Goal: Task Accomplishment & Management: Use online tool/utility

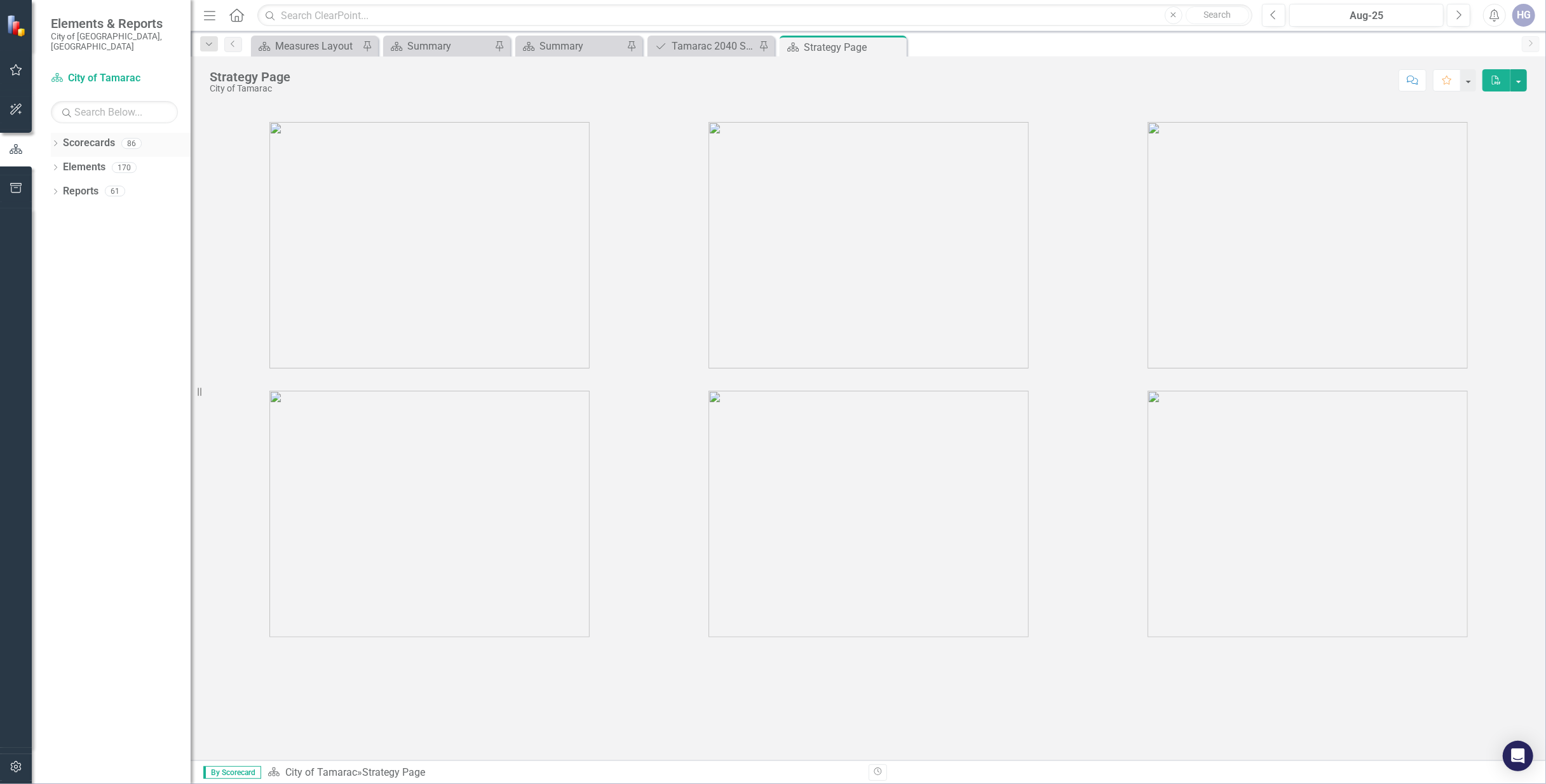
click at [57, 141] on icon "Dropdown" at bounding box center [55, 144] width 8 height 7
click at [59, 164] on icon "Dropdown" at bounding box center [61, 167] width 9 height 8
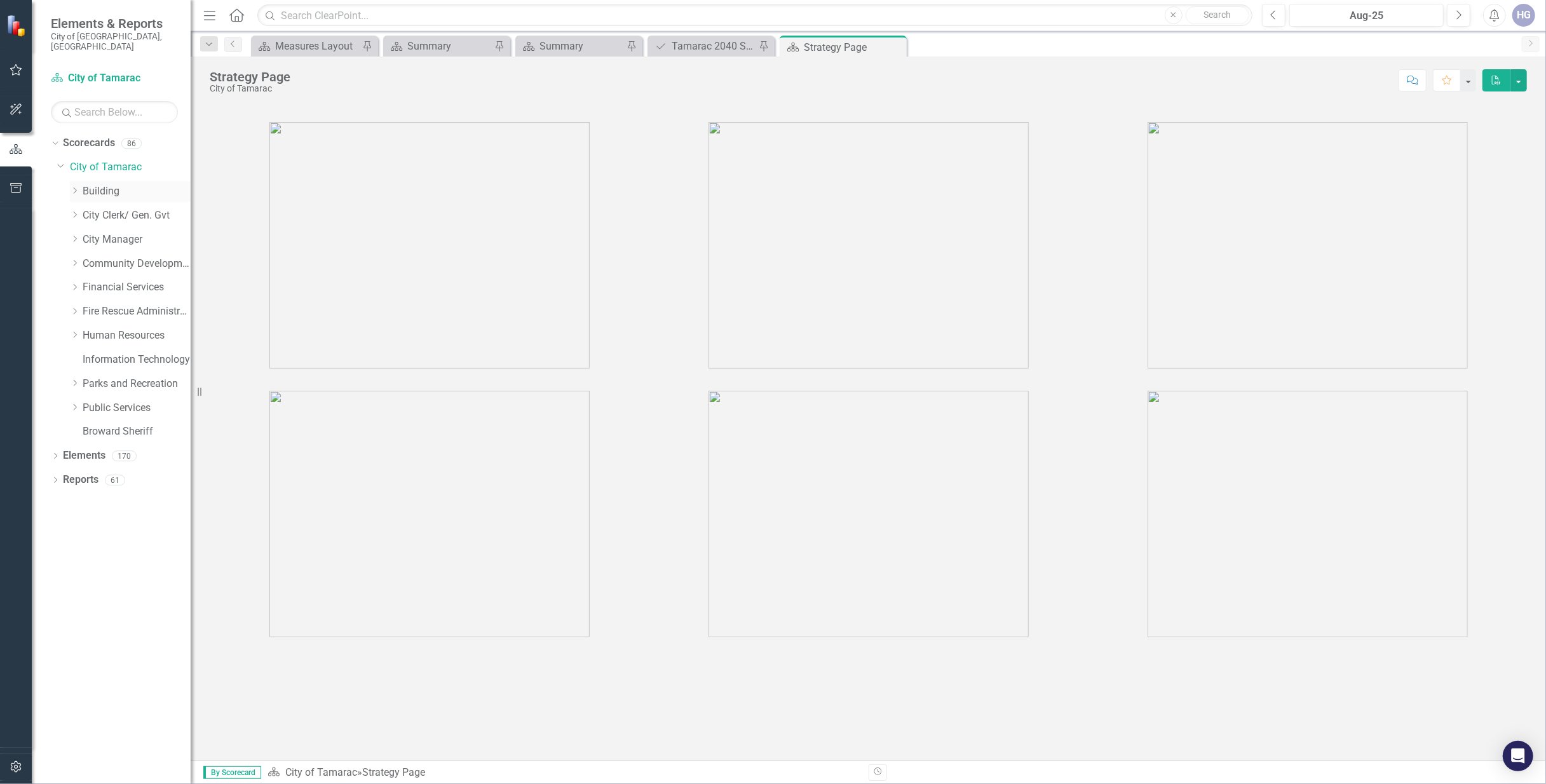
click at [70, 186] on icon "Dropdown" at bounding box center [74, 190] width 9 height 8
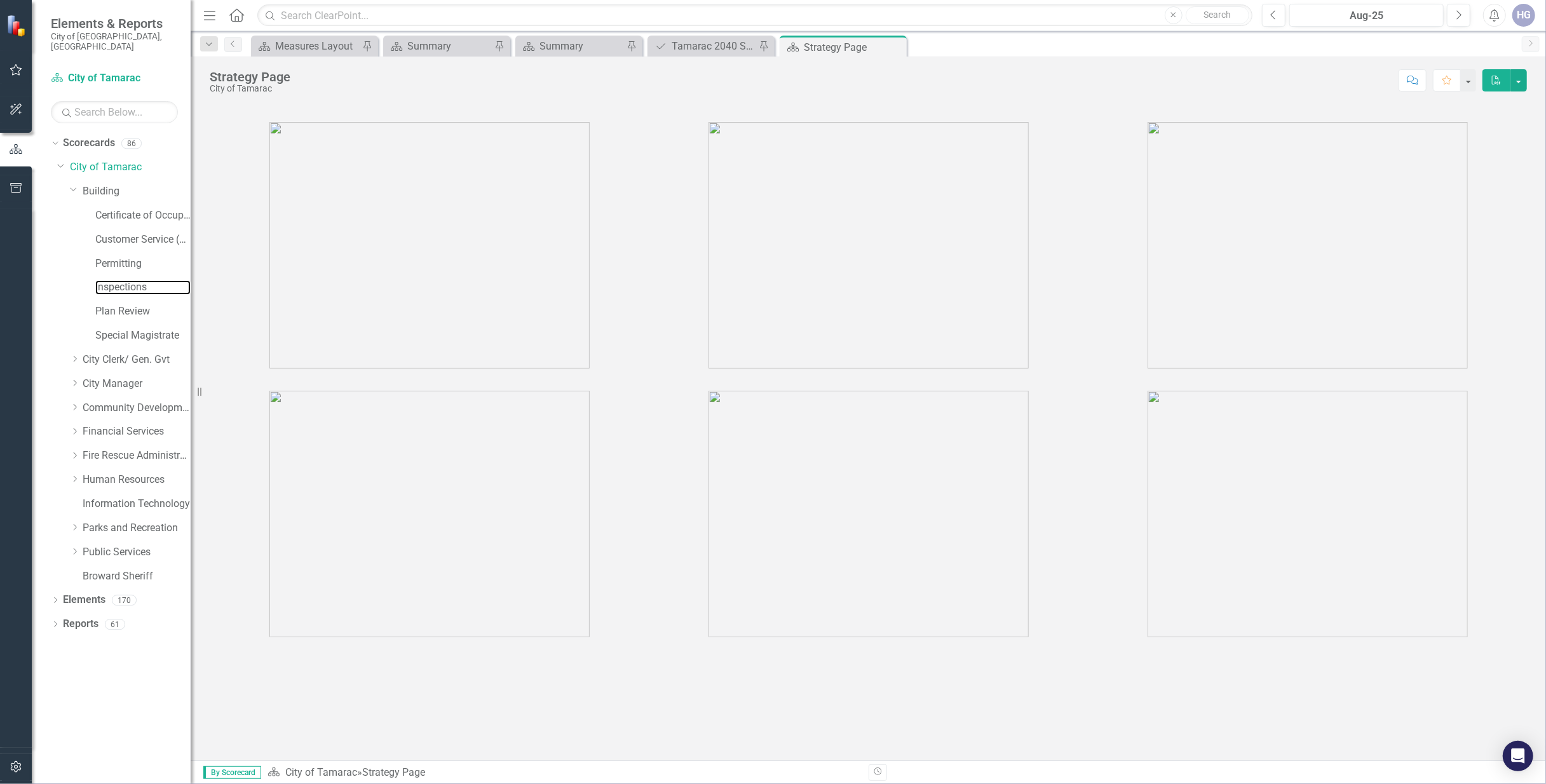
drag, startPoint x: 120, startPoint y: 275, endPoint x: 0, endPoint y: 273, distance: 120.0
click at [120, 280] on link "Inspections" at bounding box center [142, 286] width 95 height 14
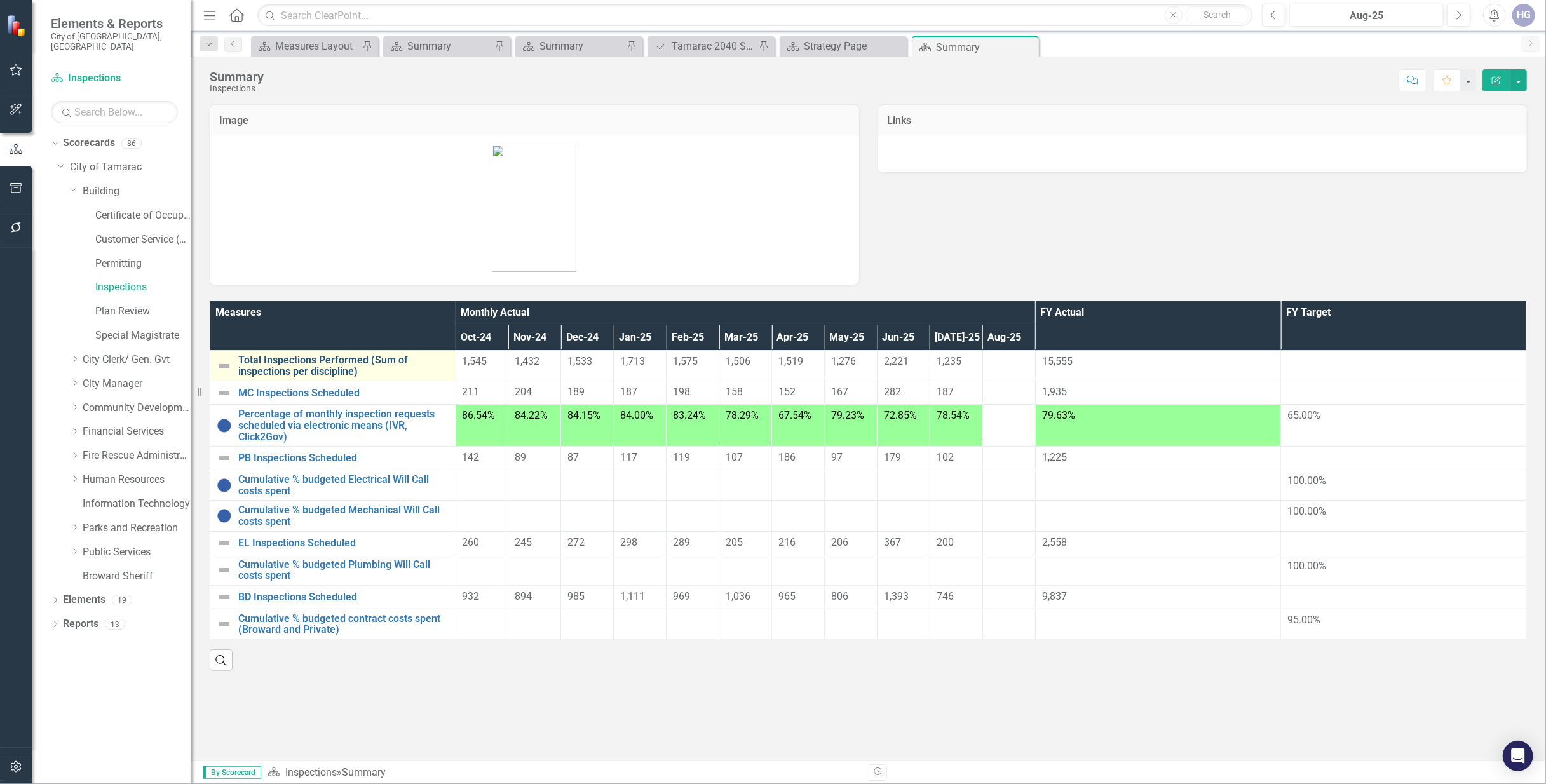
click at [309, 366] on link "Total Inspections Performed (Sum of inspections per discipline)" at bounding box center [343, 365] width 211 height 22
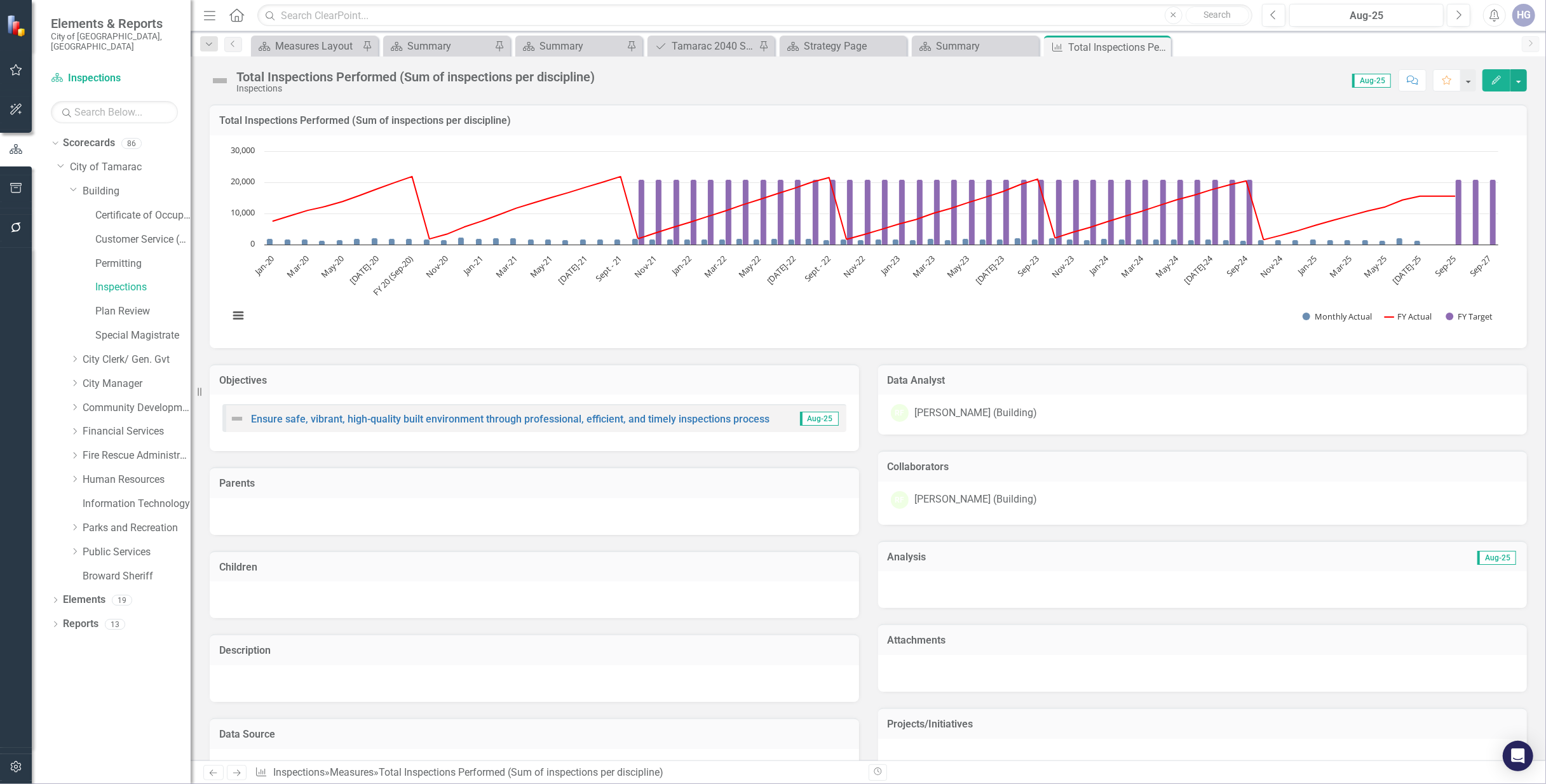
scroll to position [403, 0]
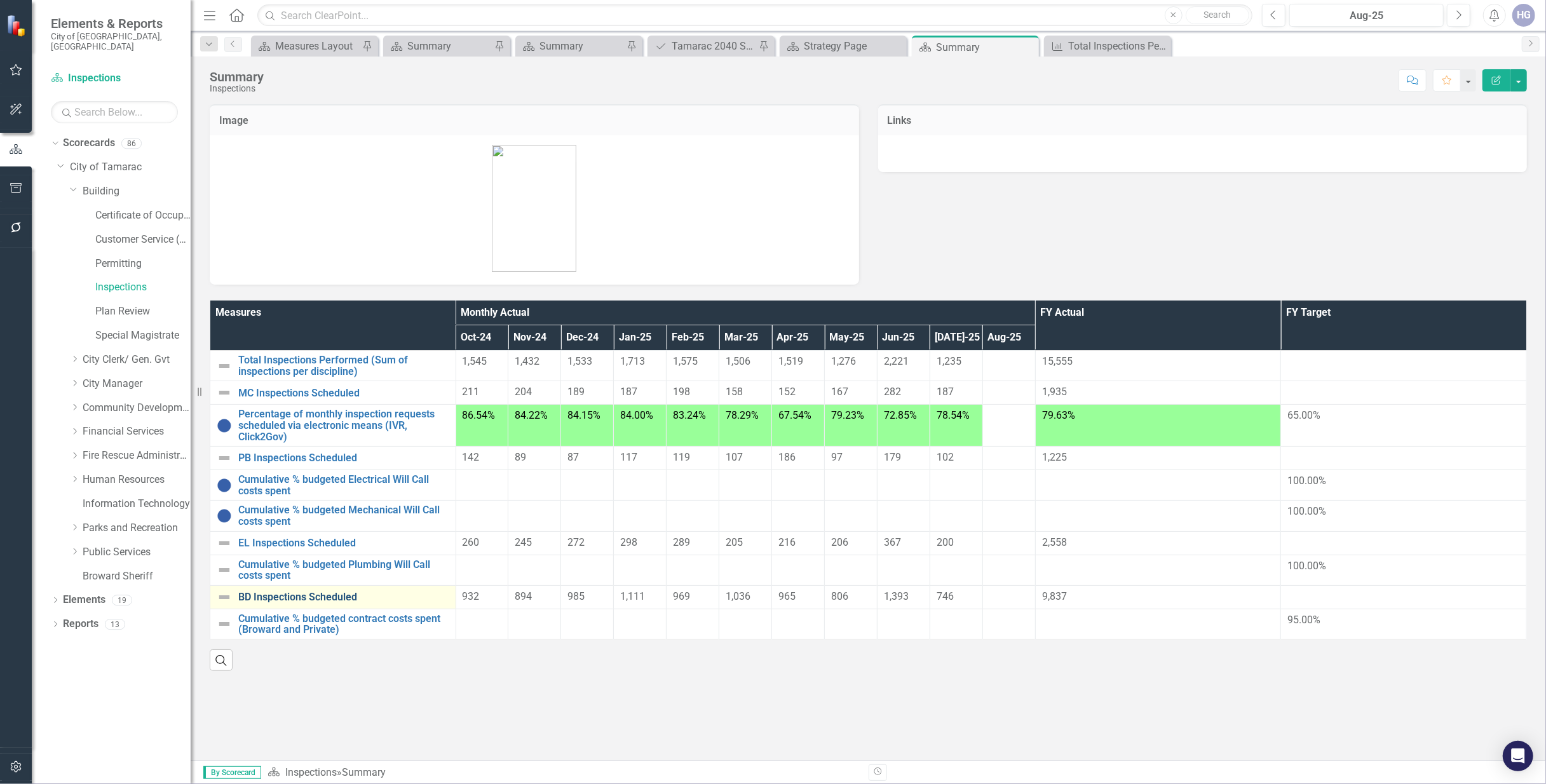
click at [300, 593] on link "BD Inspections Scheduled" at bounding box center [343, 597] width 211 height 11
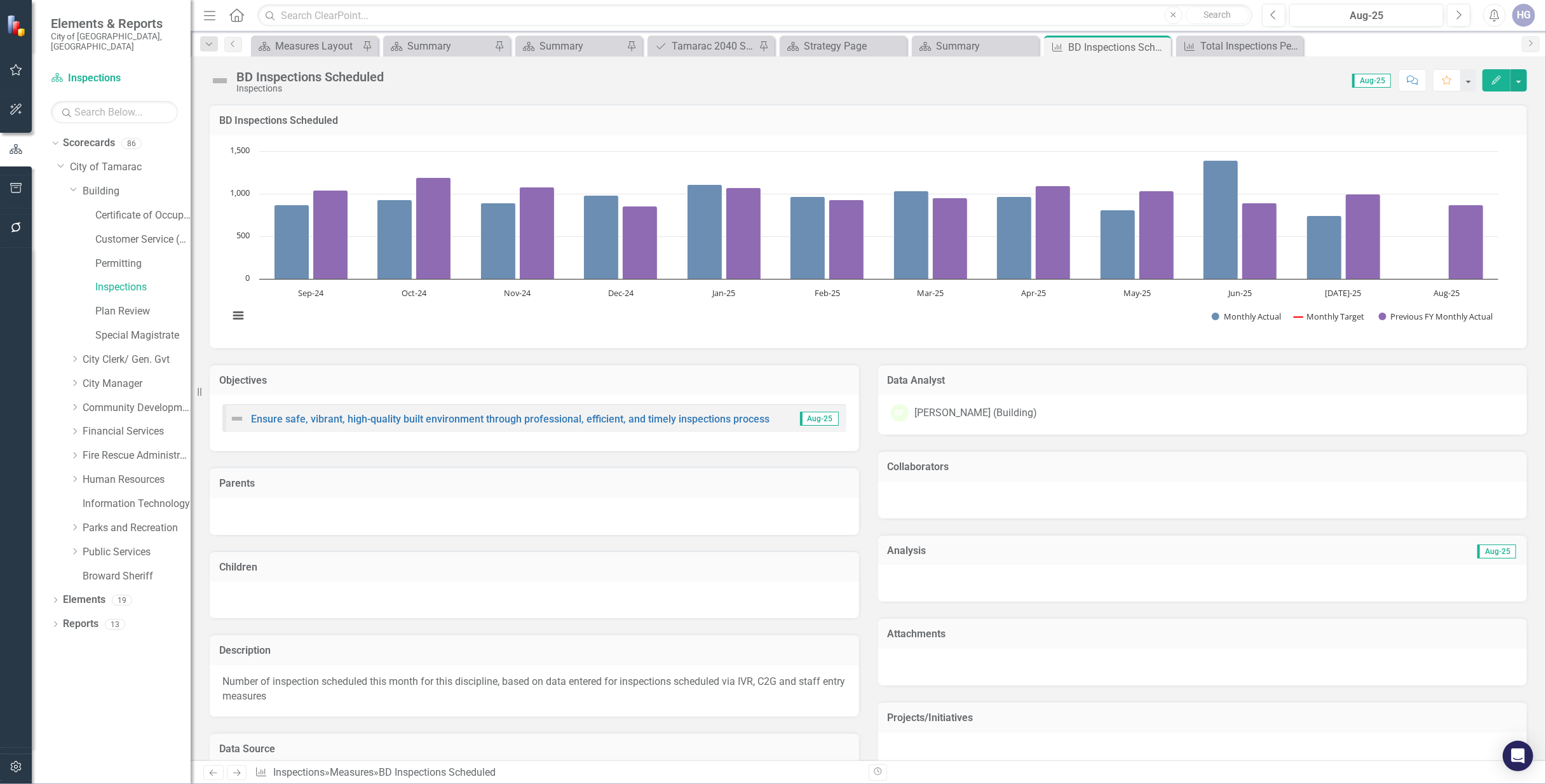
scroll to position [418, 0]
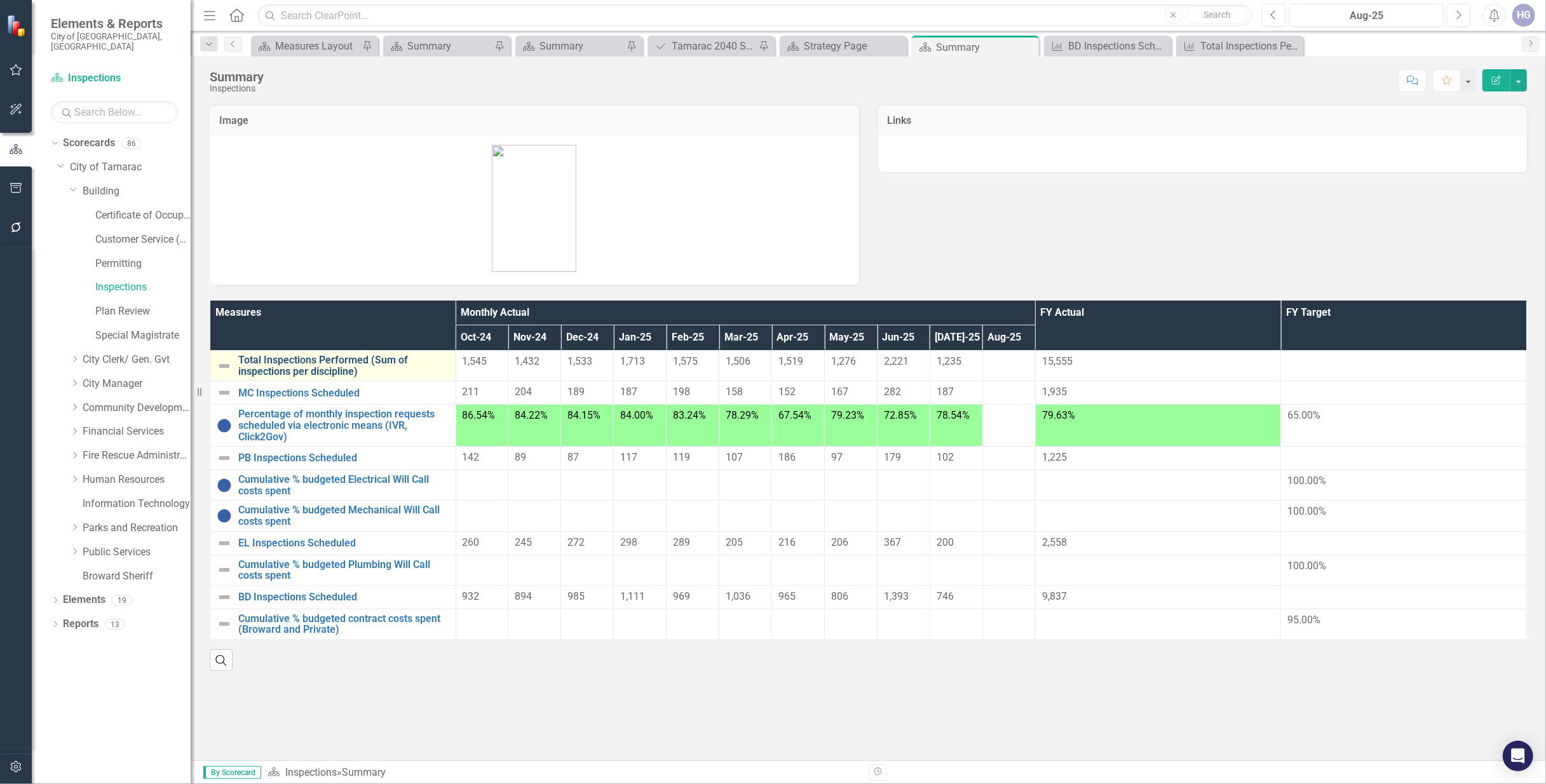
click at [314, 359] on link "Total Inspections Performed (Sum of inspections per discipline)" at bounding box center [343, 365] width 211 height 22
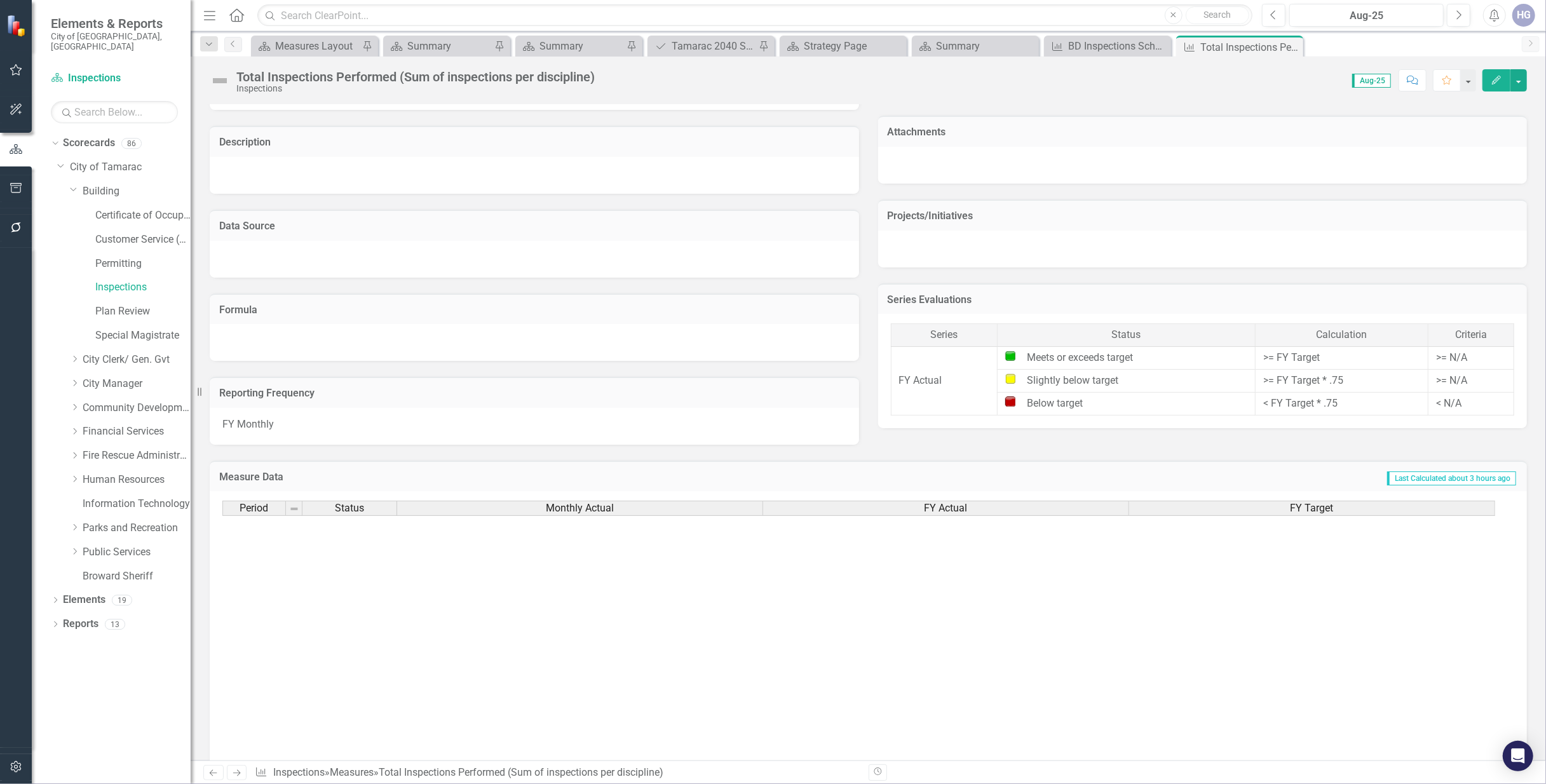
scroll to position [468, 0]
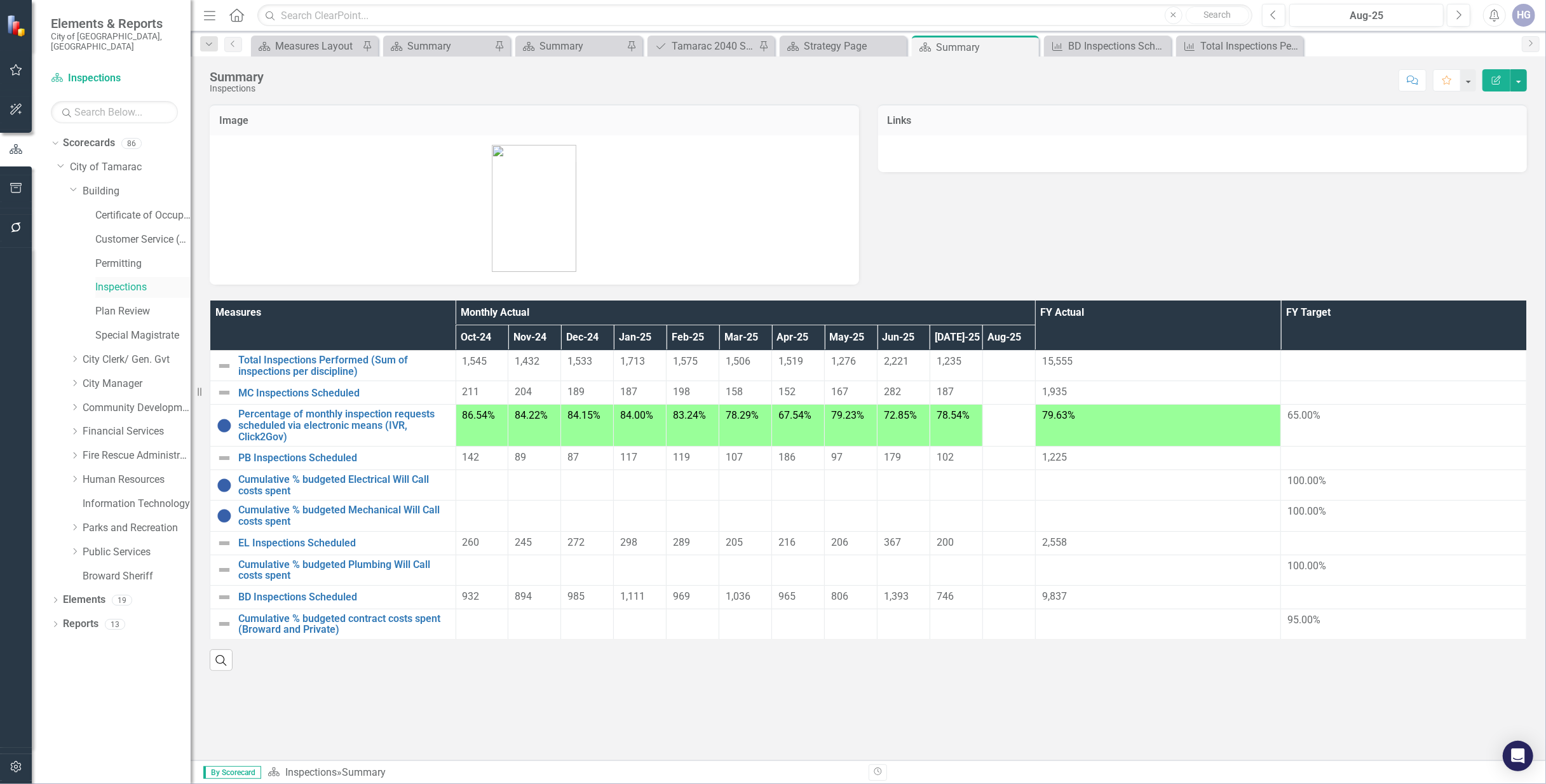
click at [115, 280] on link "Inspections" at bounding box center [142, 286] width 95 height 14
click at [296, 603] on link "BD Inspections Scheduled" at bounding box center [343, 597] width 211 height 11
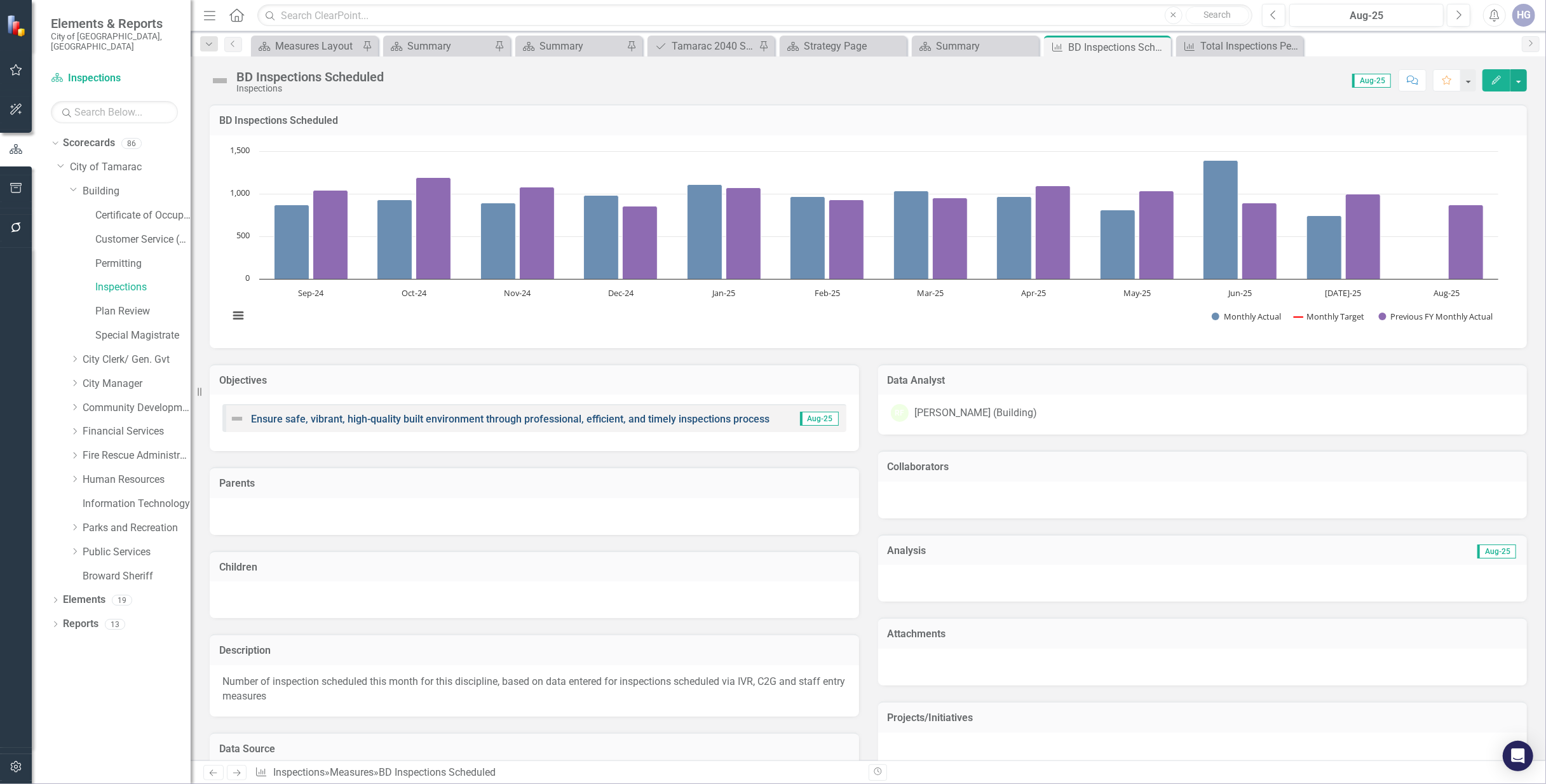
click at [349, 420] on link "Ensure safe, vibrant, high-quality built environment through professional, effi…" at bounding box center [510, 419] width 518 height 12
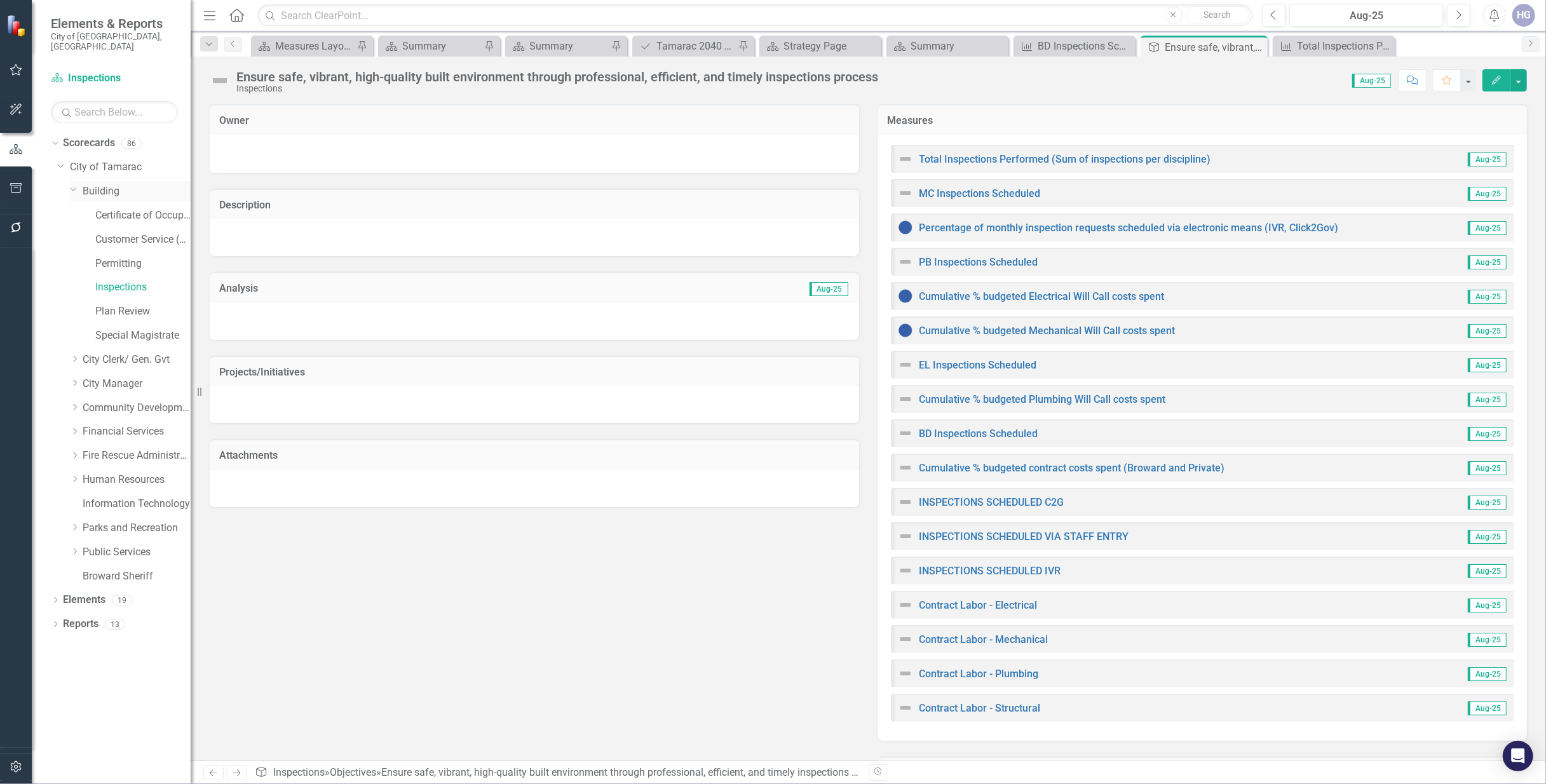
click at [100, 184] on link "Building" at bounding box center [136, 191] width 108 height 14
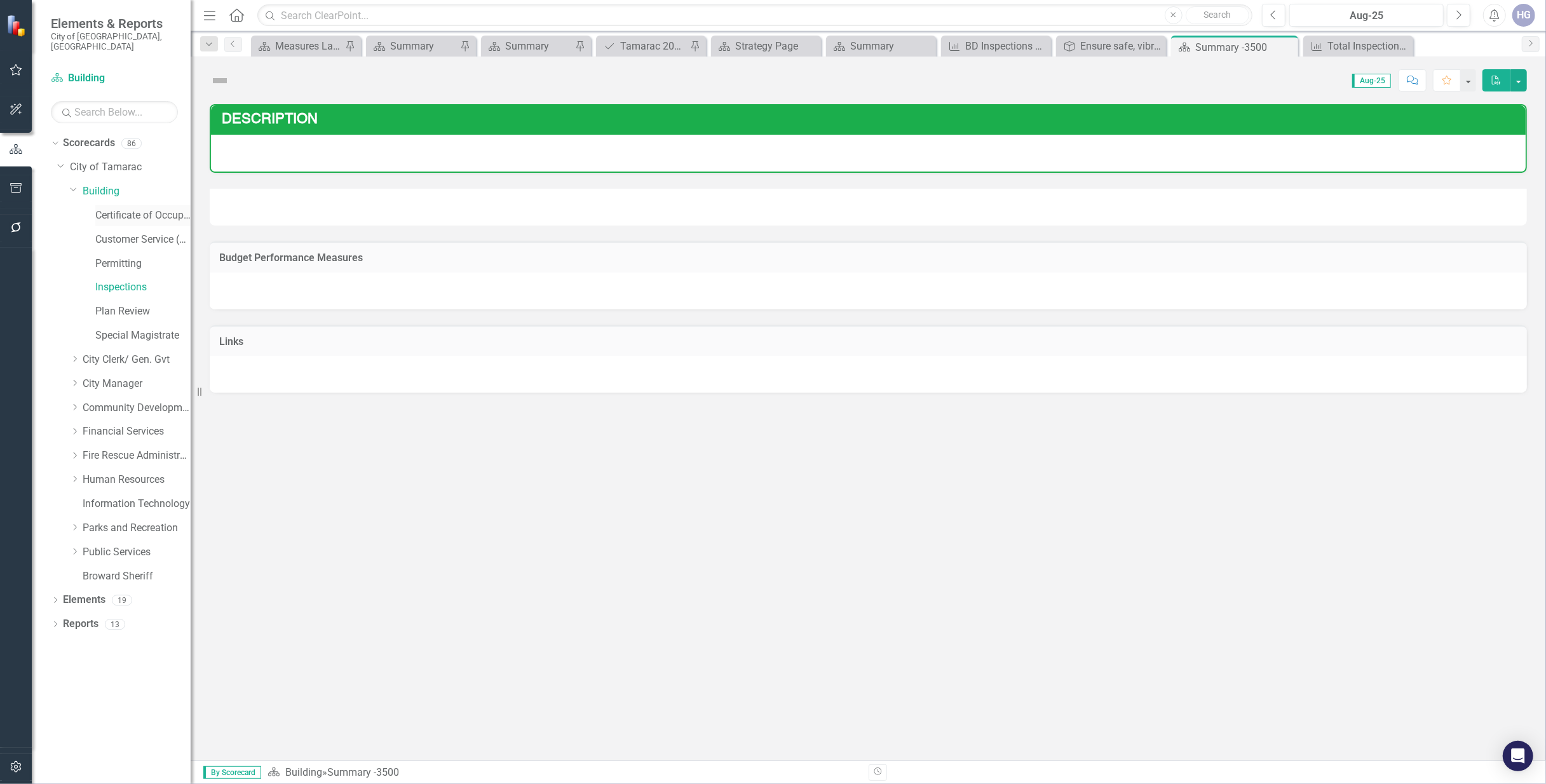
click at [138, 209] on link "Certificate of Occupancy" at bounding box center [142, 215] width 95 height 14
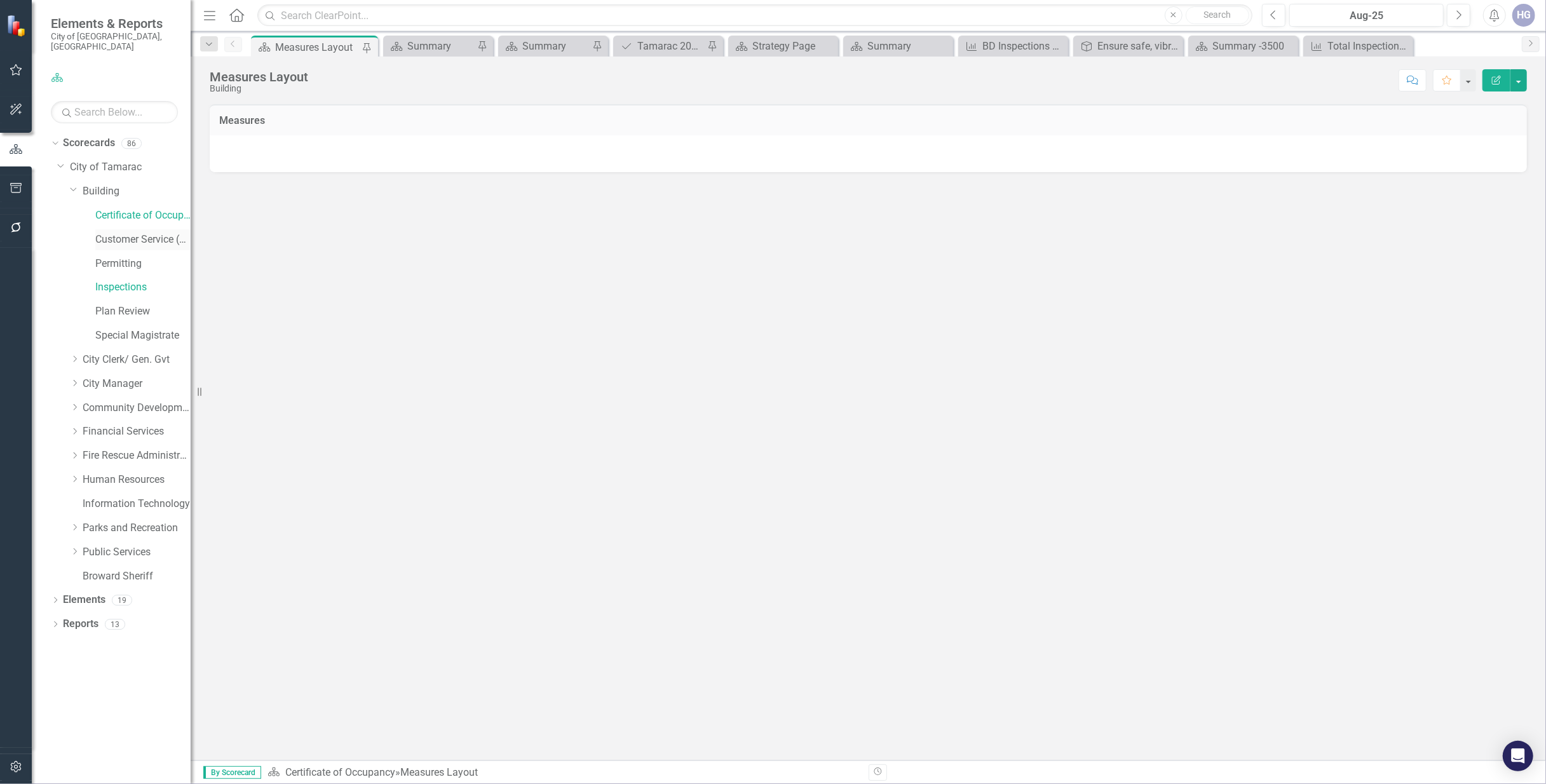
click at [131, 232] on link "Customer Service (Bldg)" at bounding box center [142, 239] width 95 height 14
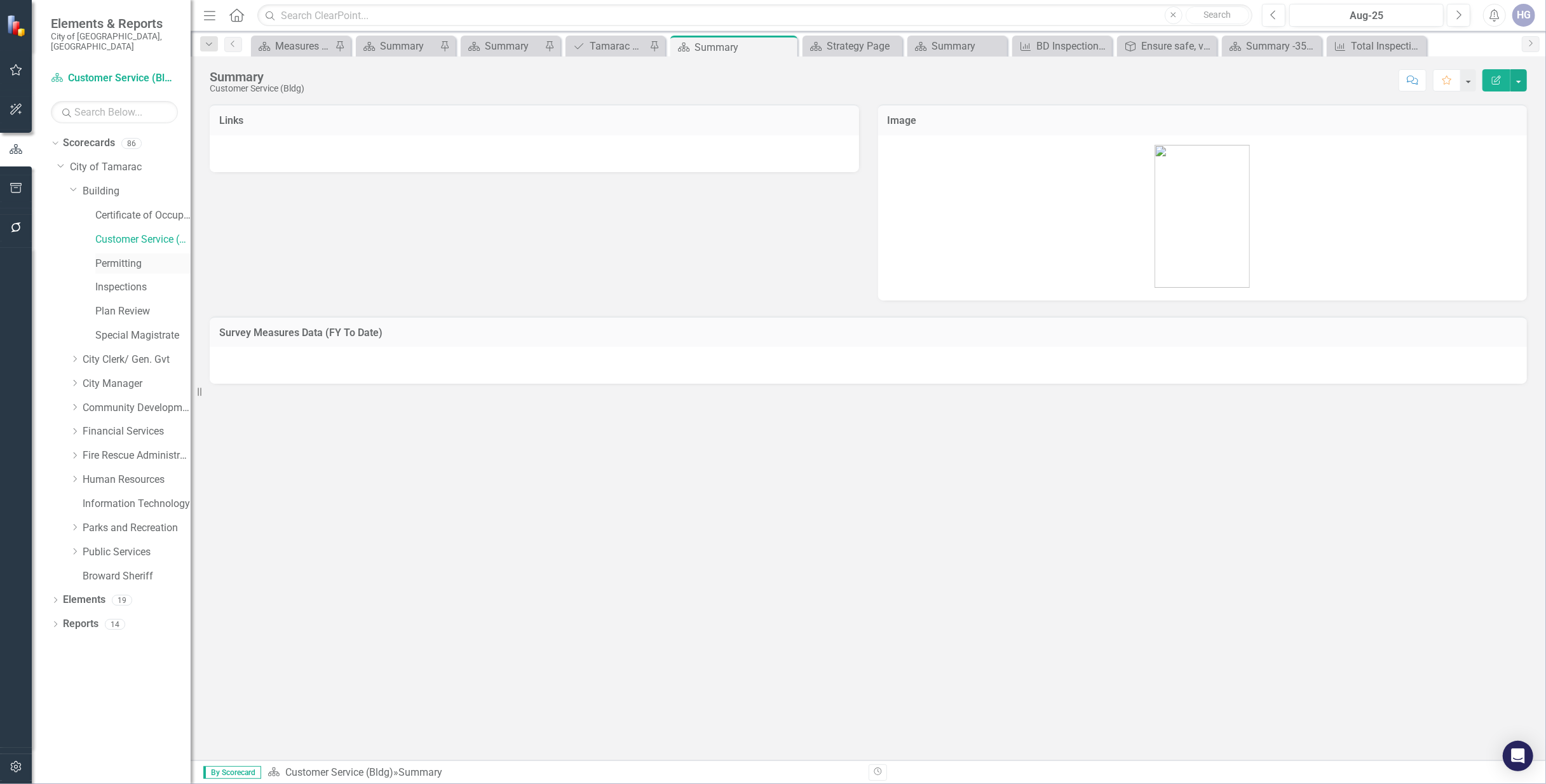
click at [120, 257] on link "Permitting" at bounding box center [142, 264] width 95 height 14
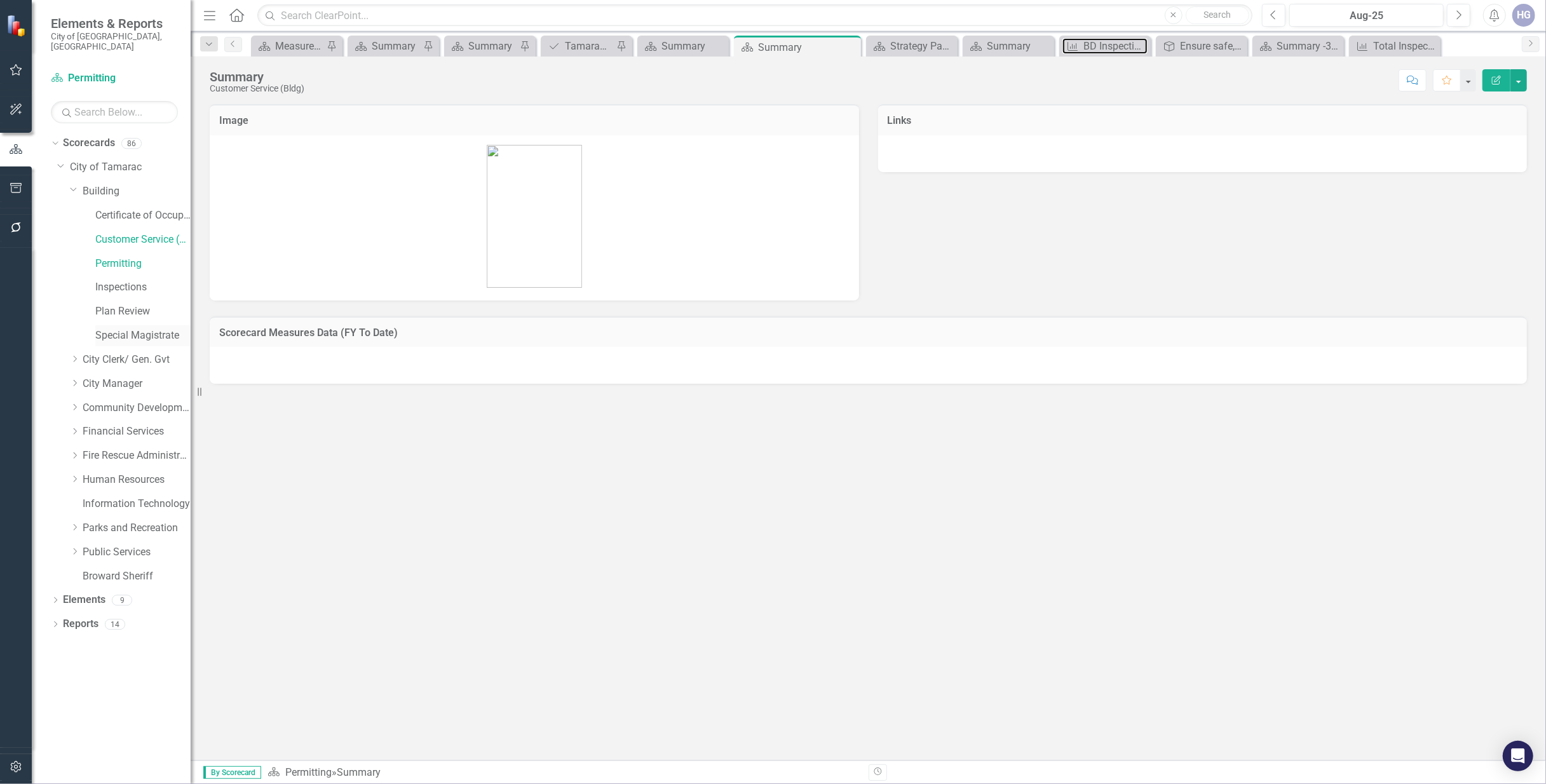
click at [1113, 49] on div "BD Inspections Scheduled" at bounding box center [1115, 46] width 64 height 16
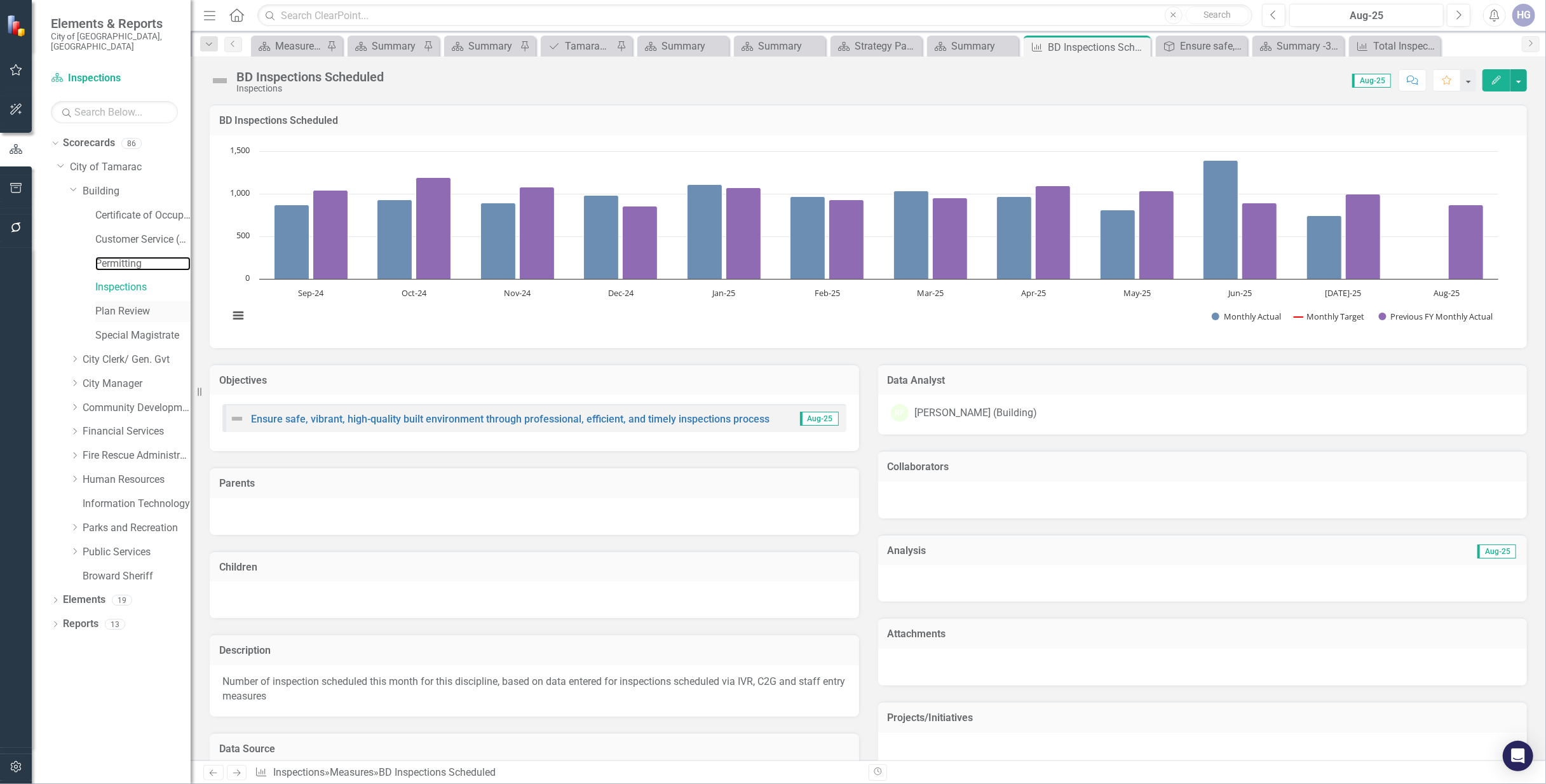
click at [135, 257] on link "Permitting" at bounding box center [142, 264] width 95 height 14
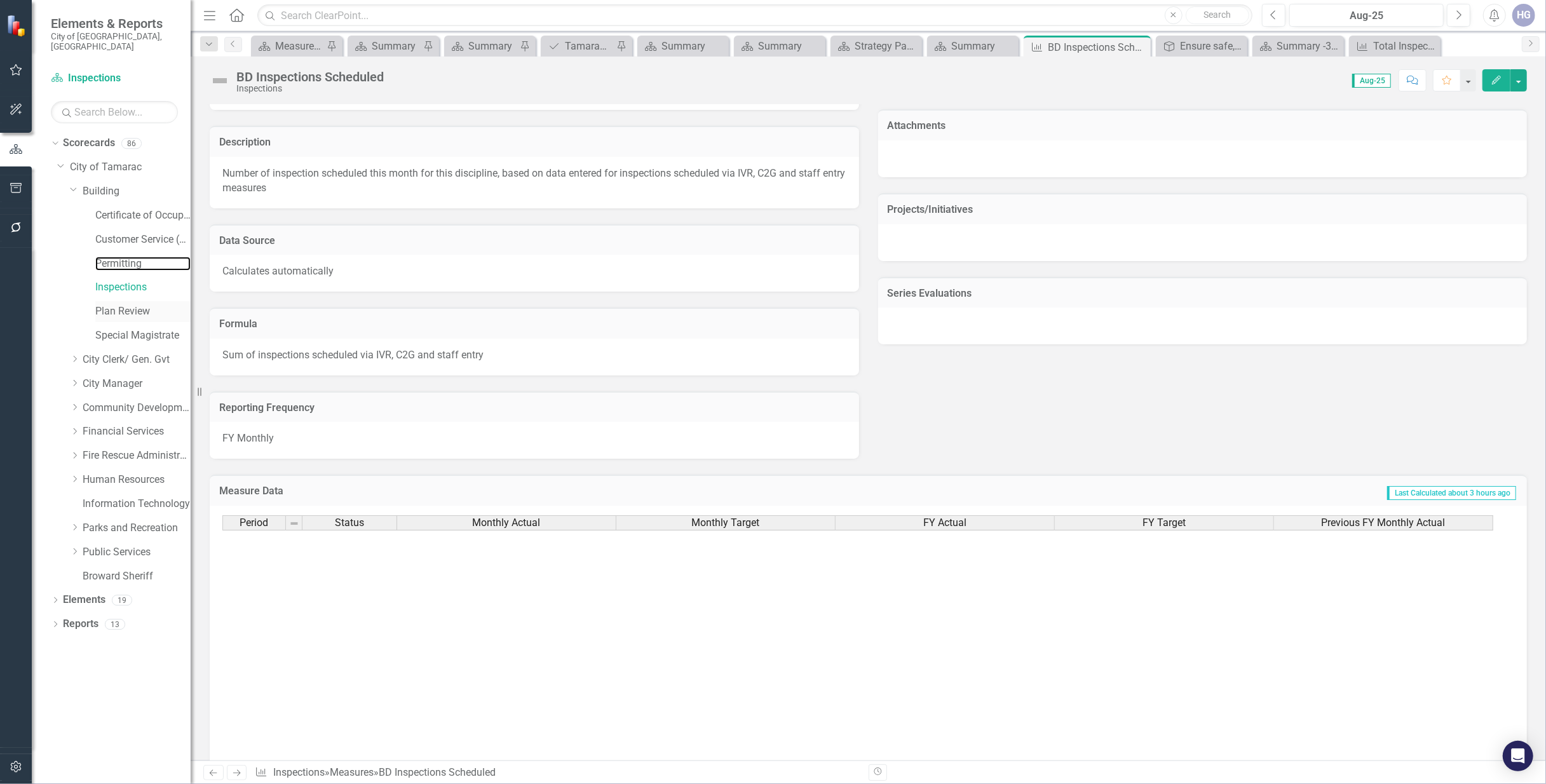
scroll to position [423, 0]
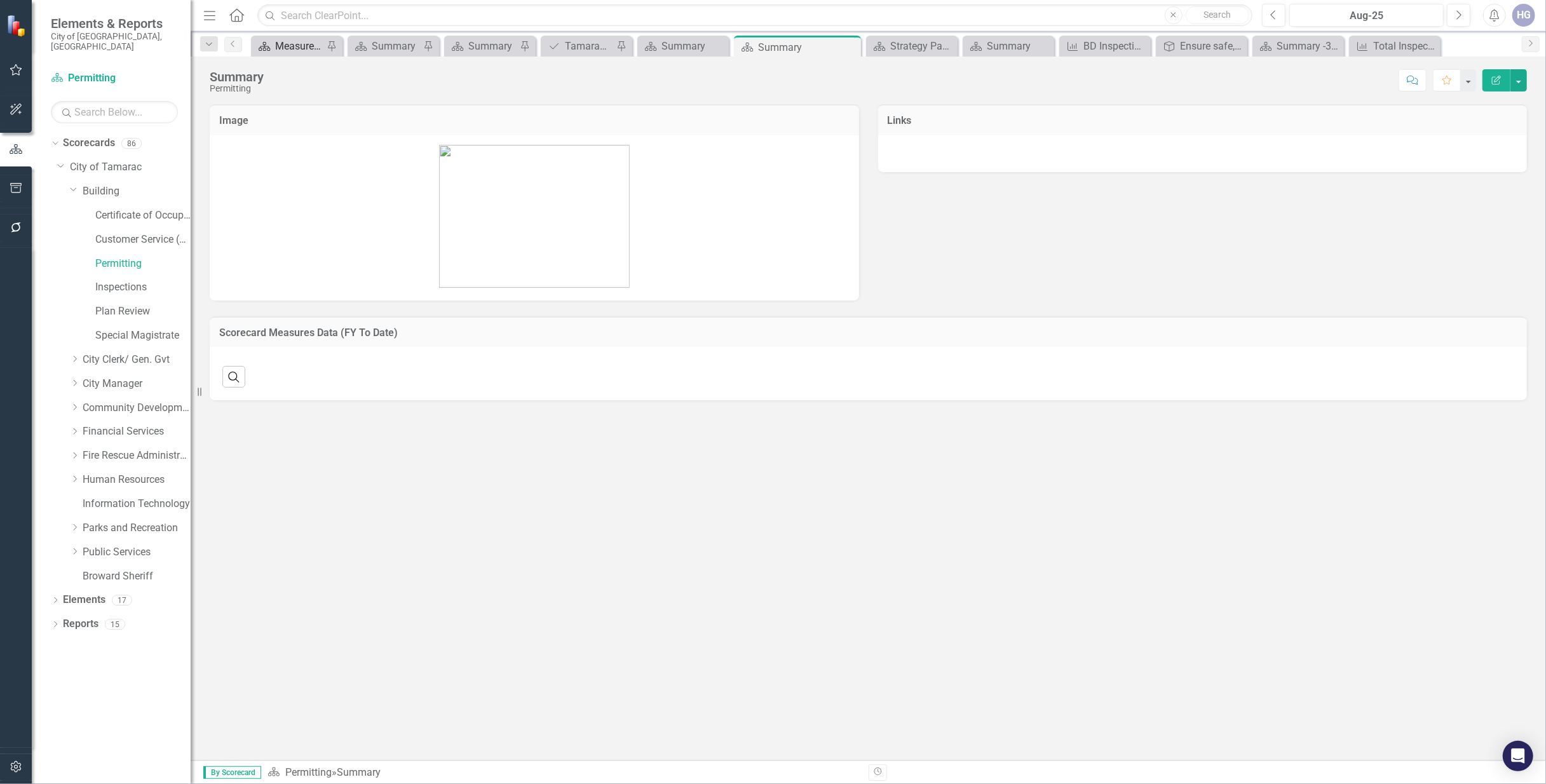
click at [270, 42] on icon "Scorecard" at bounding box center [264, 47] width 13 height 10
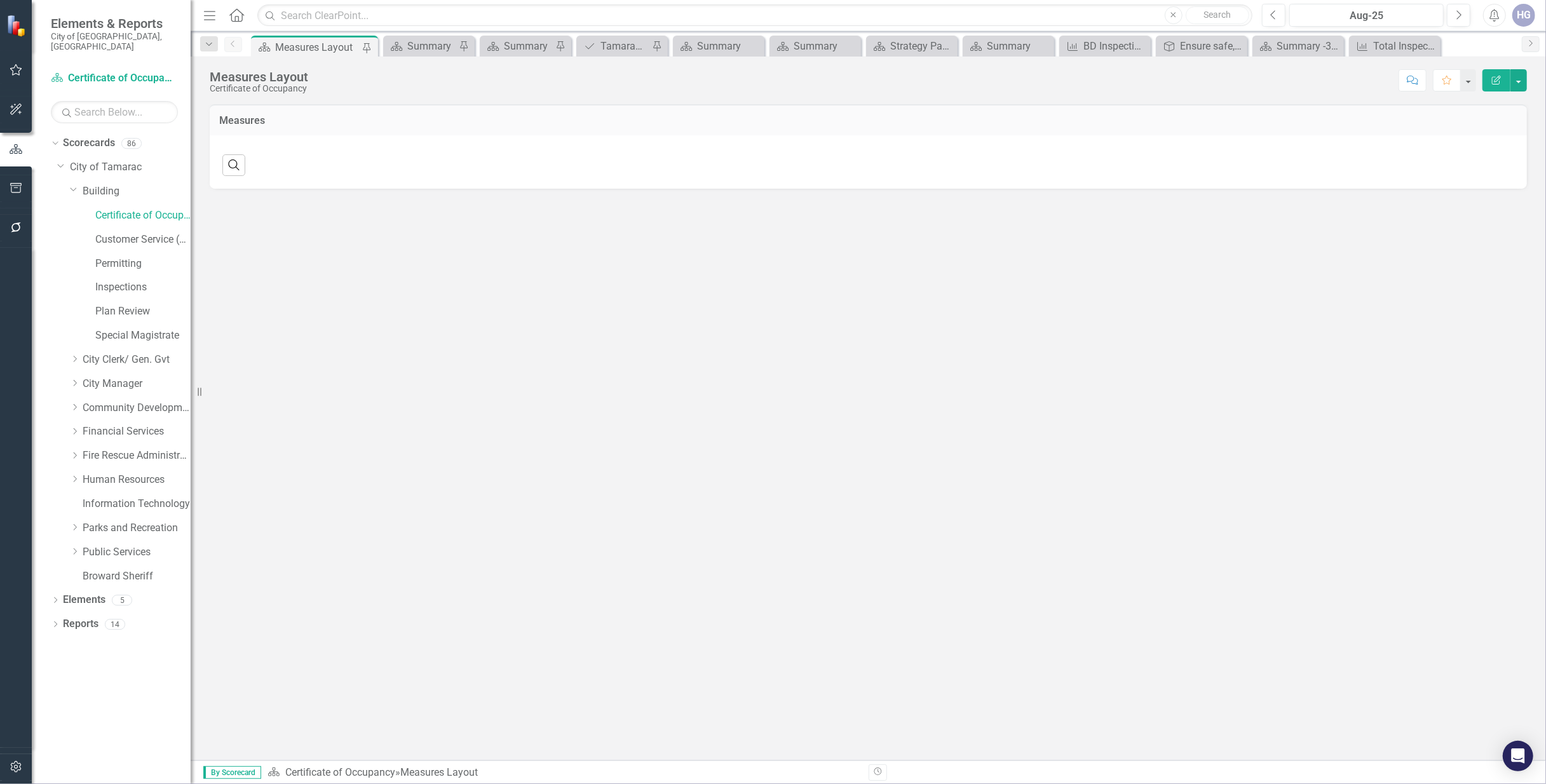
click at [290, 46] on div "Measures Layout" at bounding box center [316, 47] width 84 height 16
click at [435, 47] on div "Summary" at bounding box center [431, 46] width 48 height 16
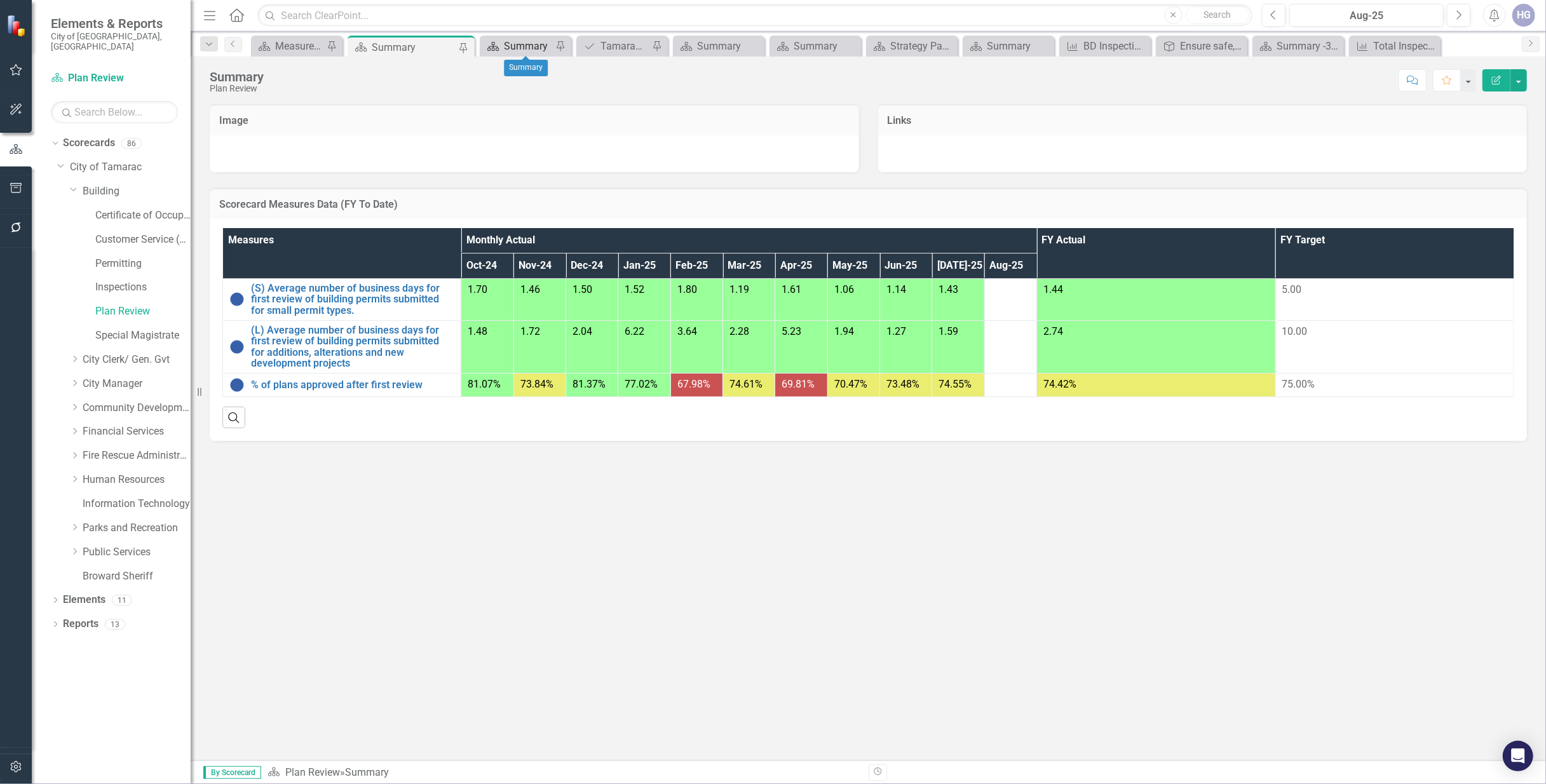
click at [505, 43] on div "Summary" at bounding box center [527, 46] width 48 height 16
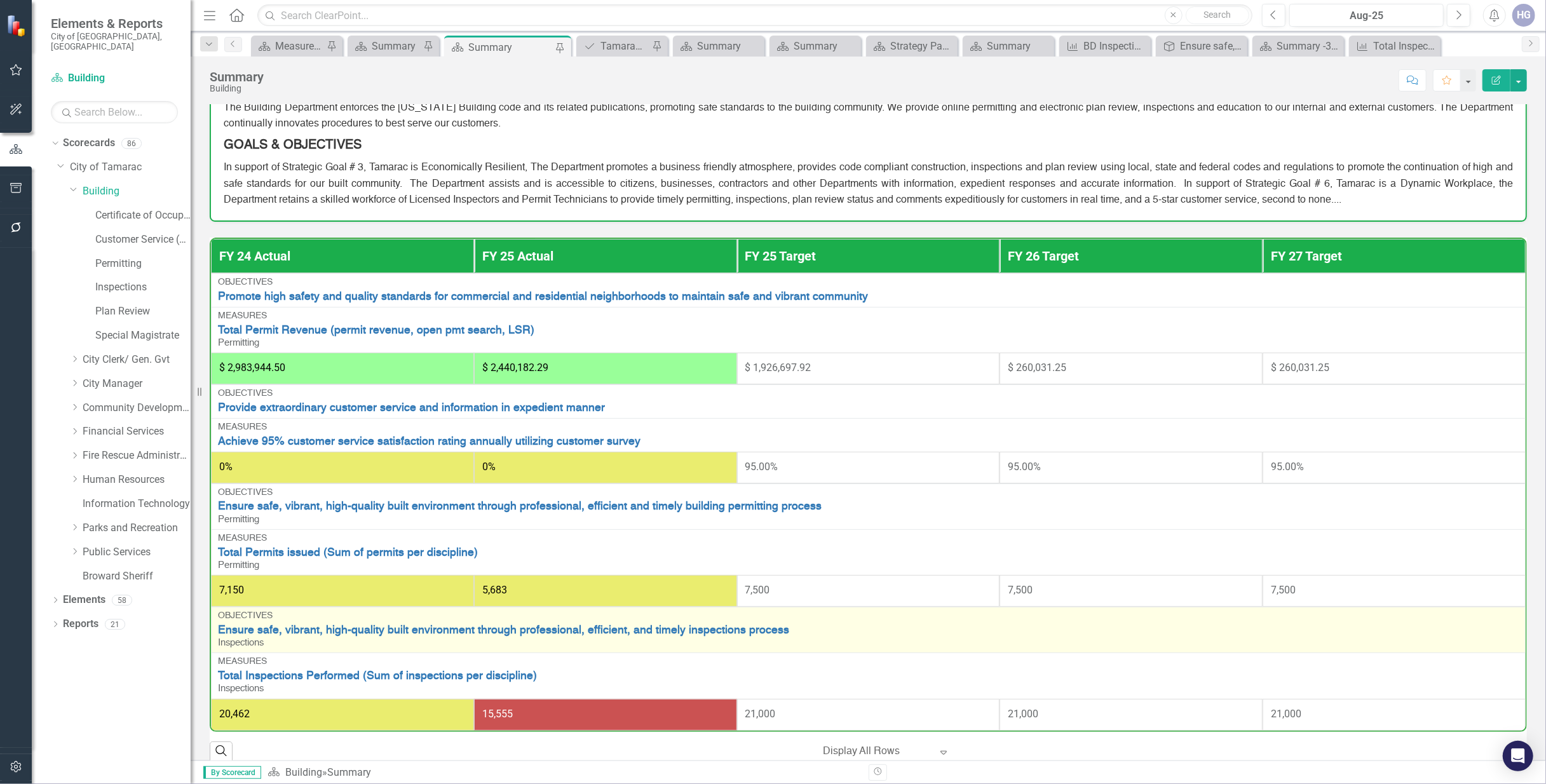
scroll to position [148, 0]
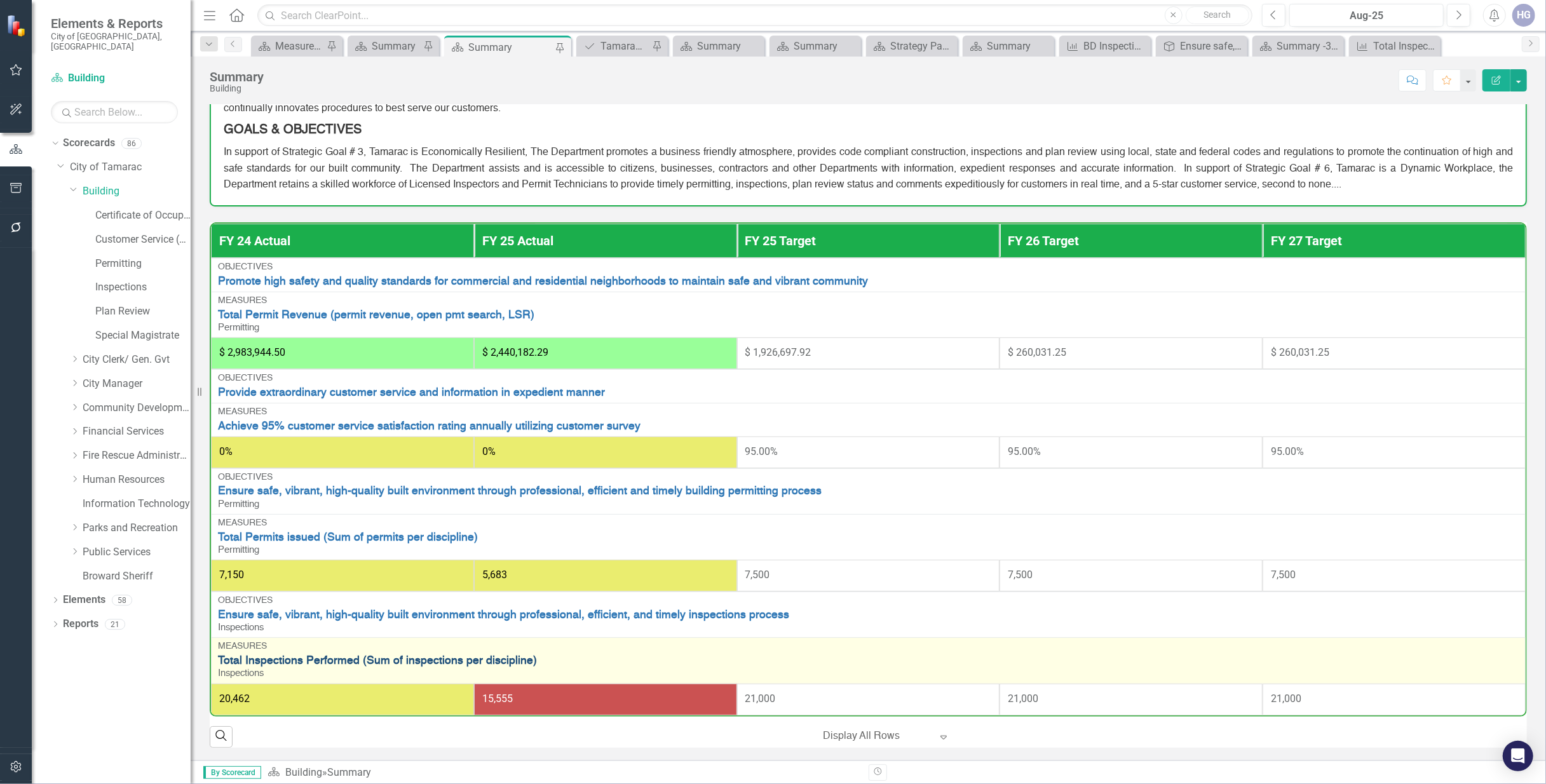
click at [509, 660] on link "Total Inspections Performed (Sum of inspections per discipline)" at bounding box center [868, 660] width 1301 height 12
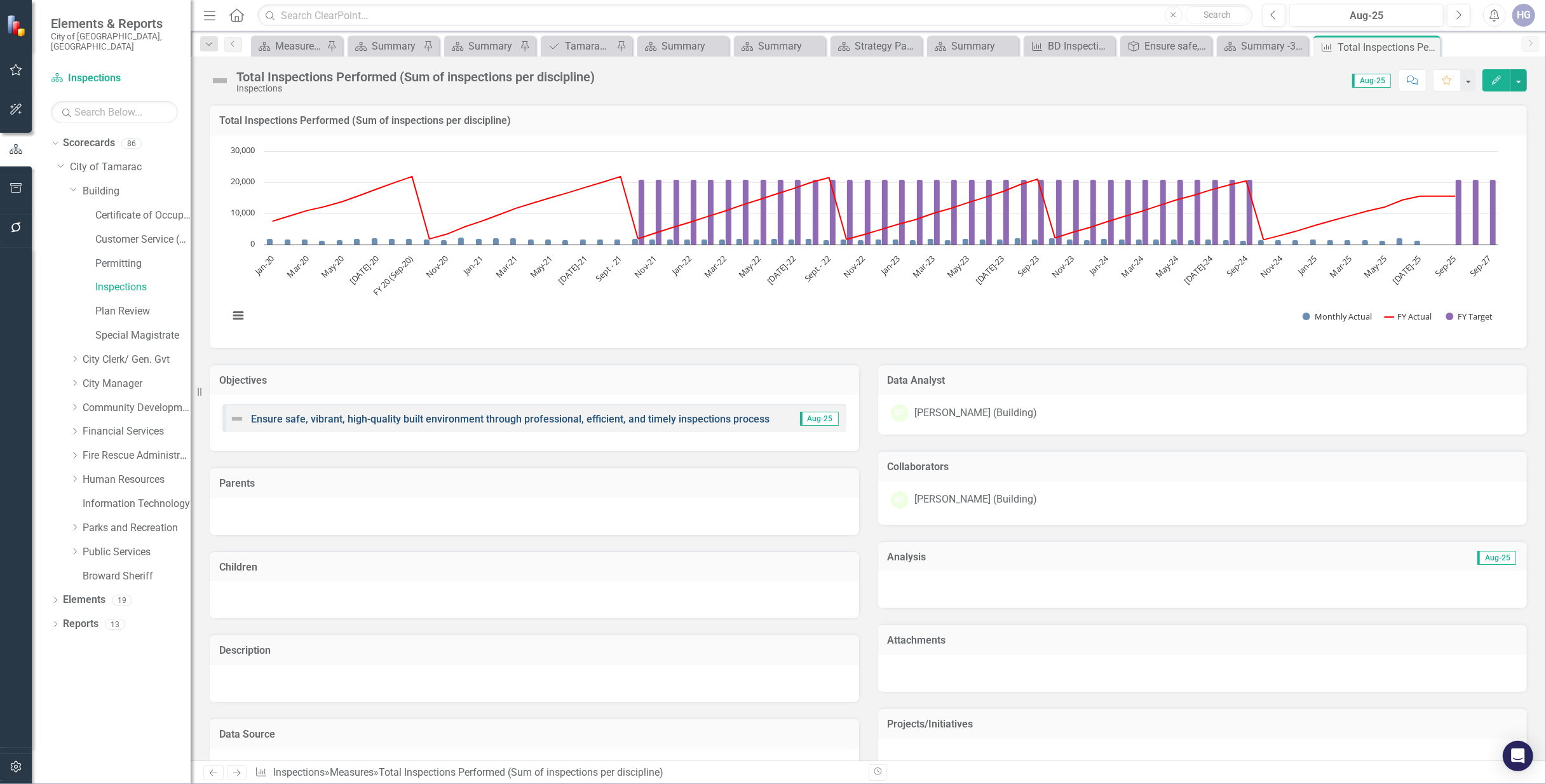
click at [556, 421] on link "Ensure safe, vibrant, high-quality built environment through professional, effi…" at bounding box center [510, 419] width 518 height 12
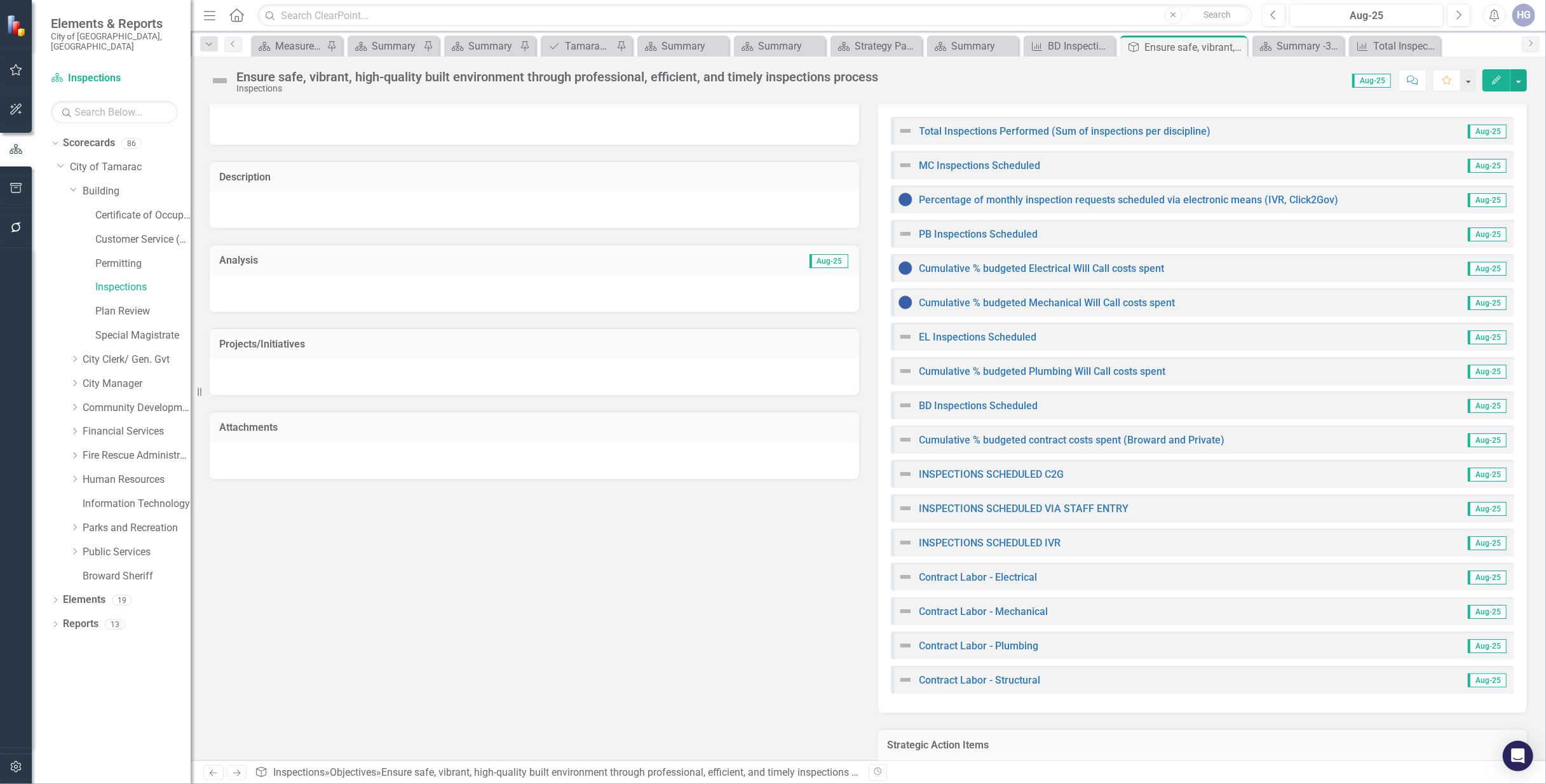
scroll to position [76, 0]
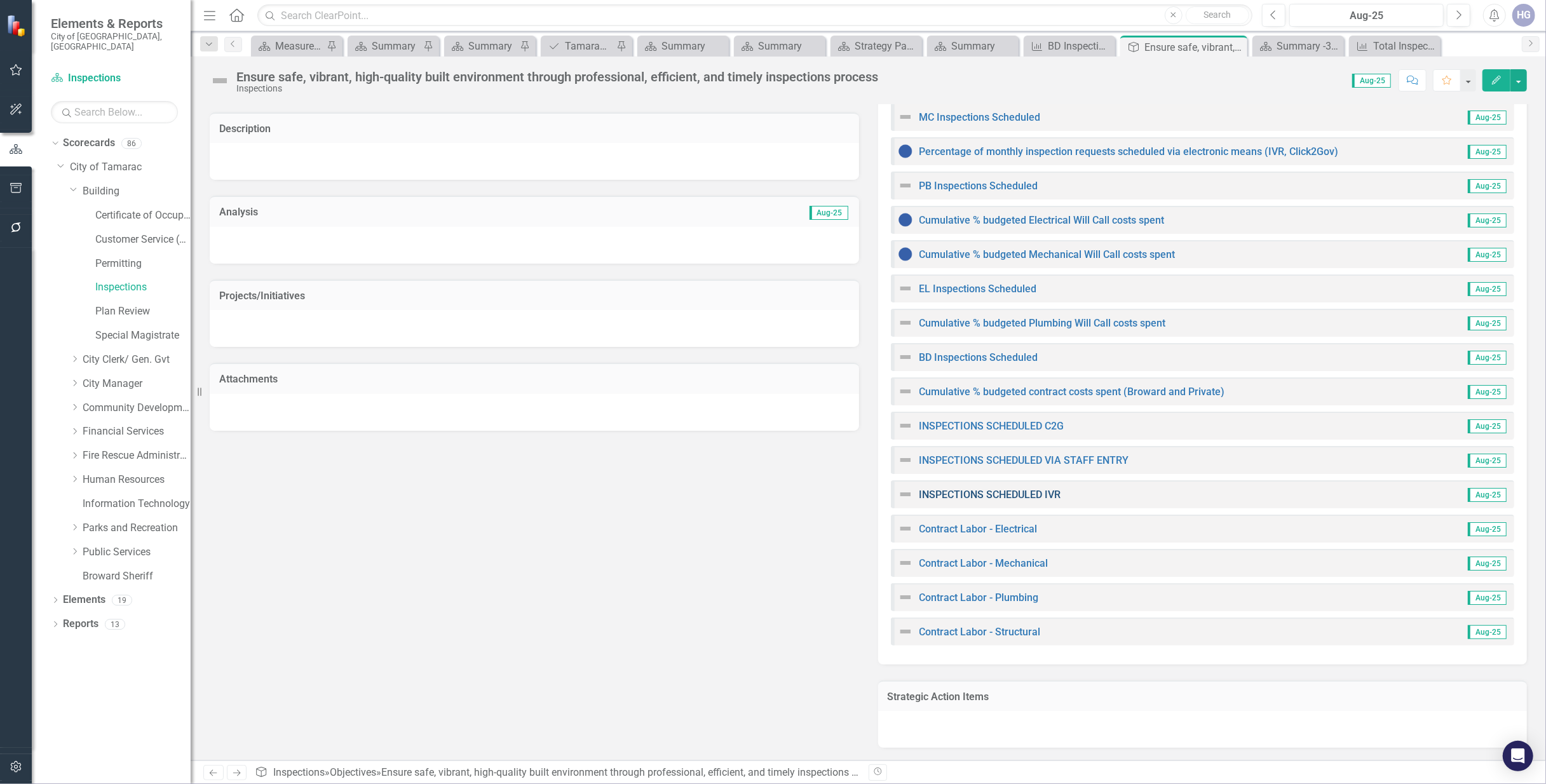
click at [1017, 496] on link "INSPECTIONS SCHEDULED IVR" at bounding box center [990, 494] width 142 height 12
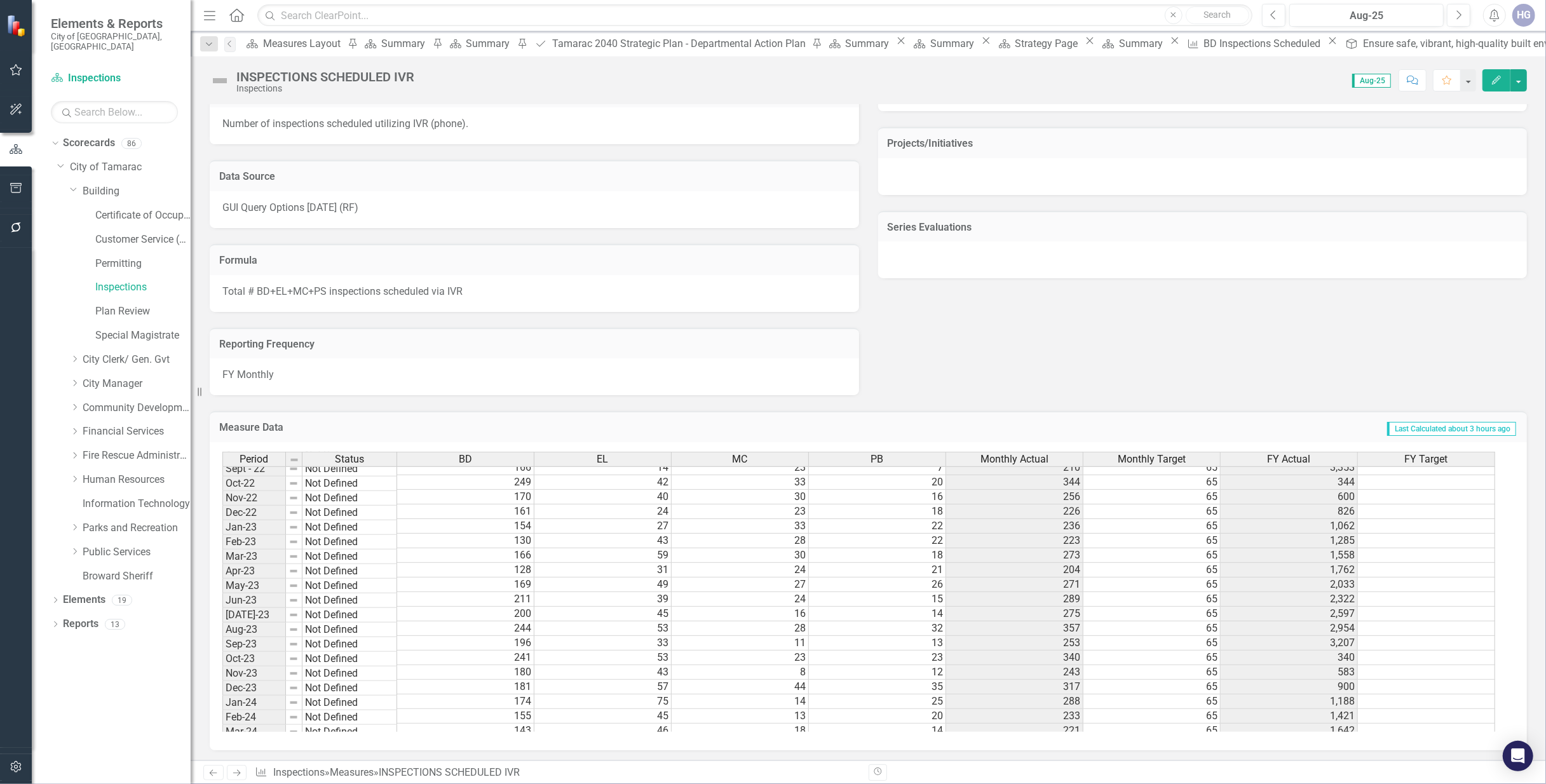
scroll to position [469, 0]
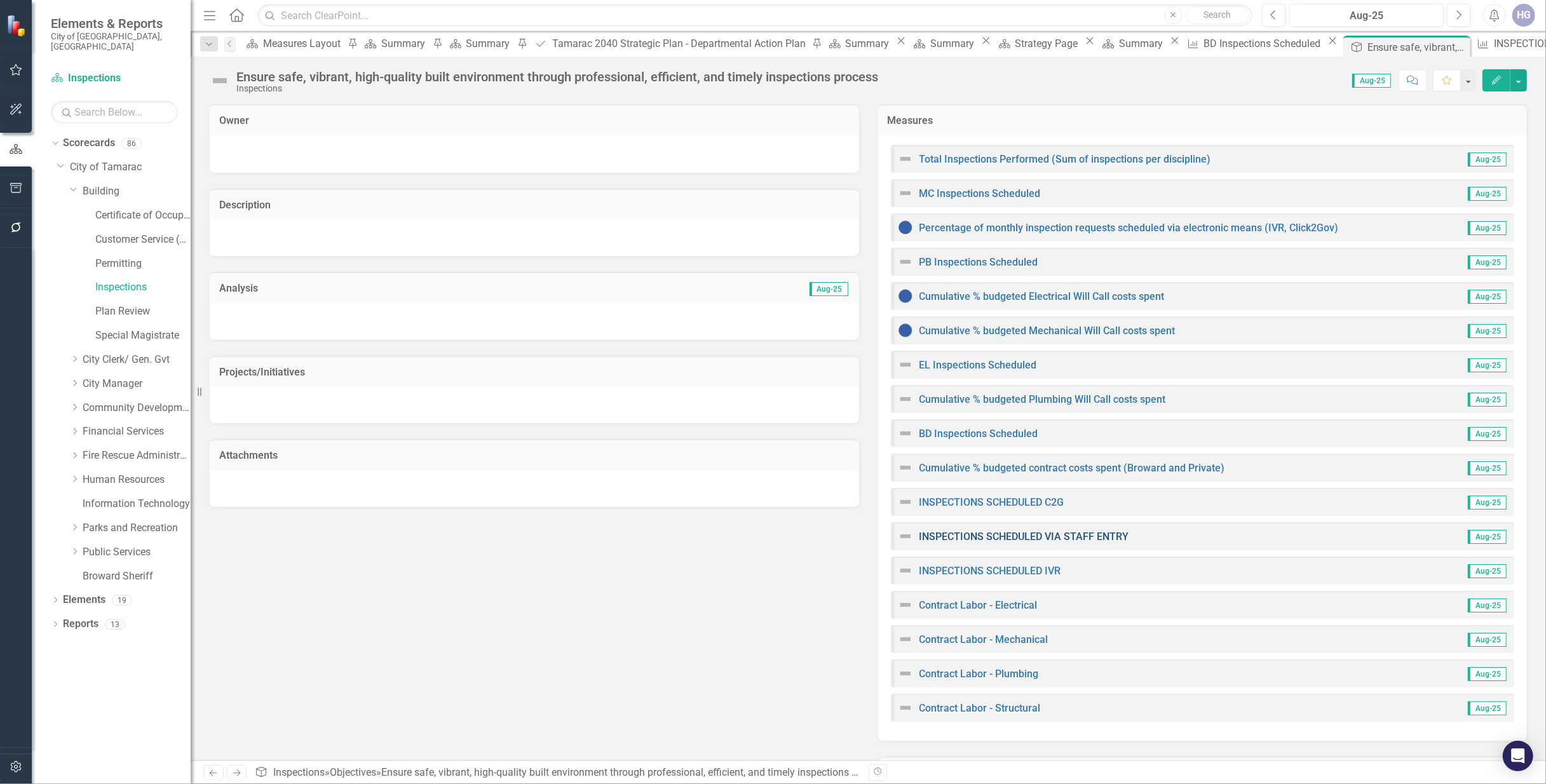
click at [1037, 535] on link "INSPECTIONS SCHEDULED VIA STAFF ENTRY" at bounding box center [1024, 537] width 209 height 12
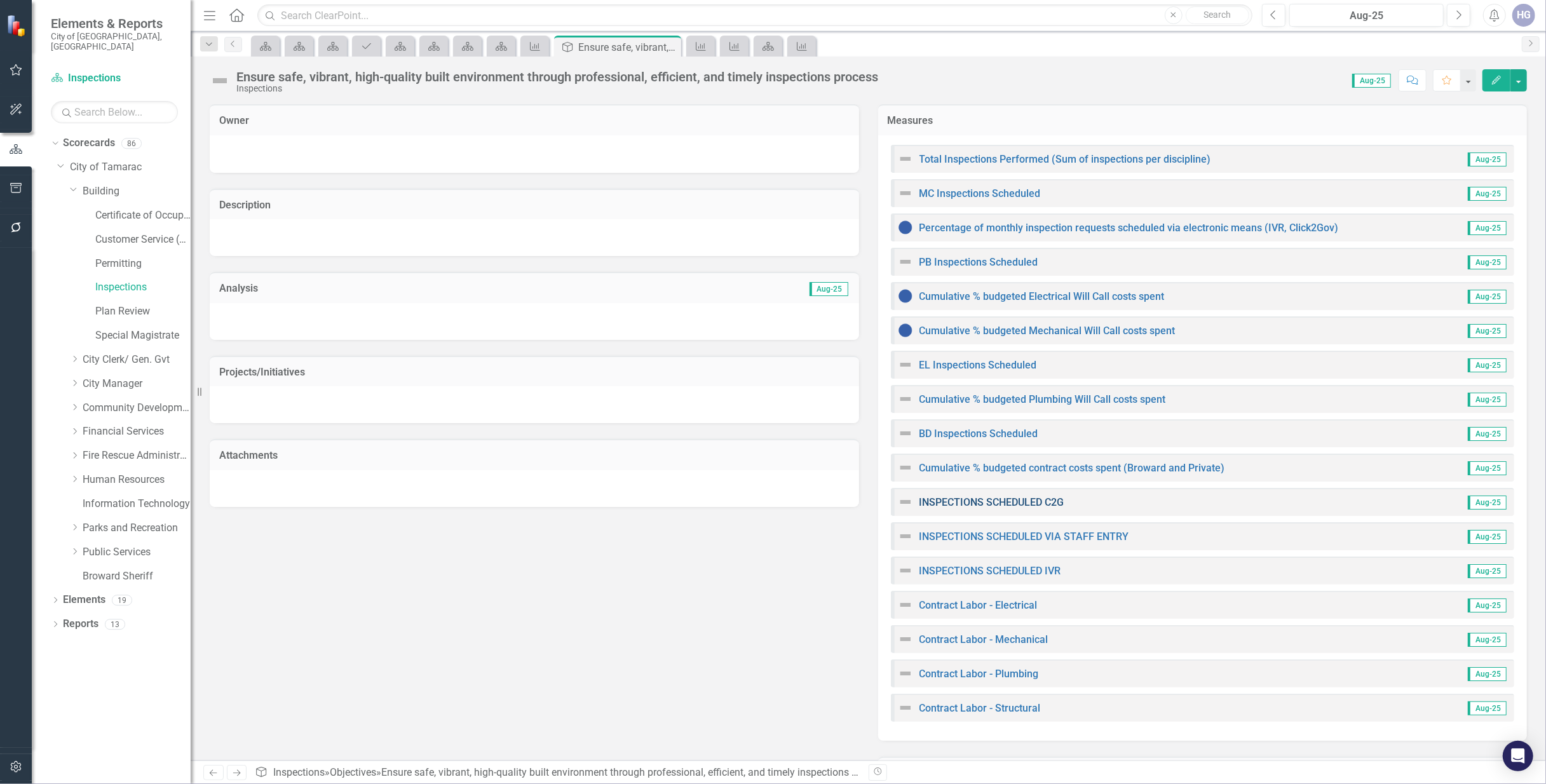
click at [1038, 503] on link "INSPECTIONS SCHEDULED C2G" at bounding box center [991, 502] width 145 height 12
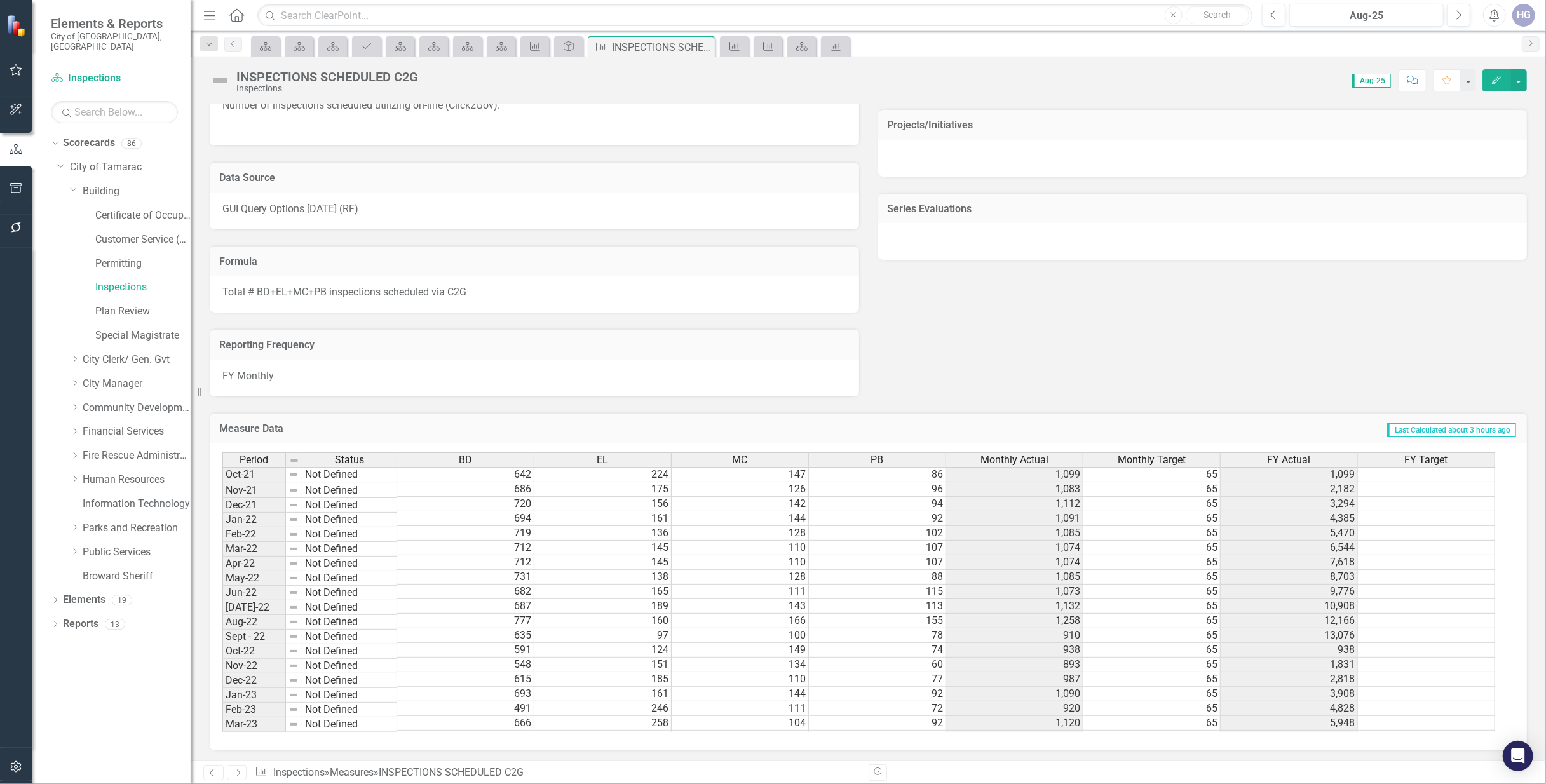
scroll to position [150, 0]
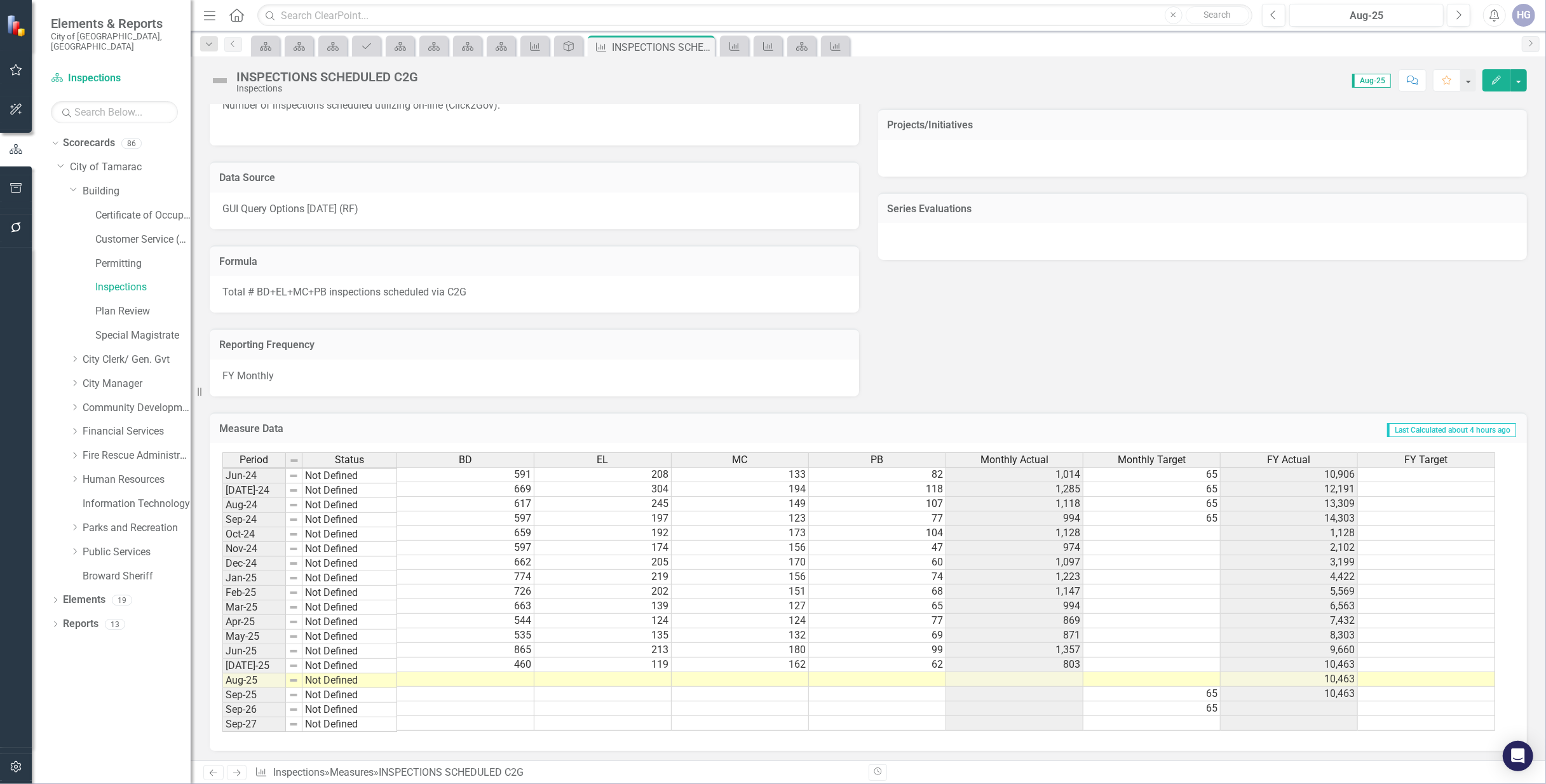
click at [524, 677] on td at bounding box center [466, 679] width 137 height 14
click at [0, 0] on div at bounding box center [0, 0] width 0 height 0
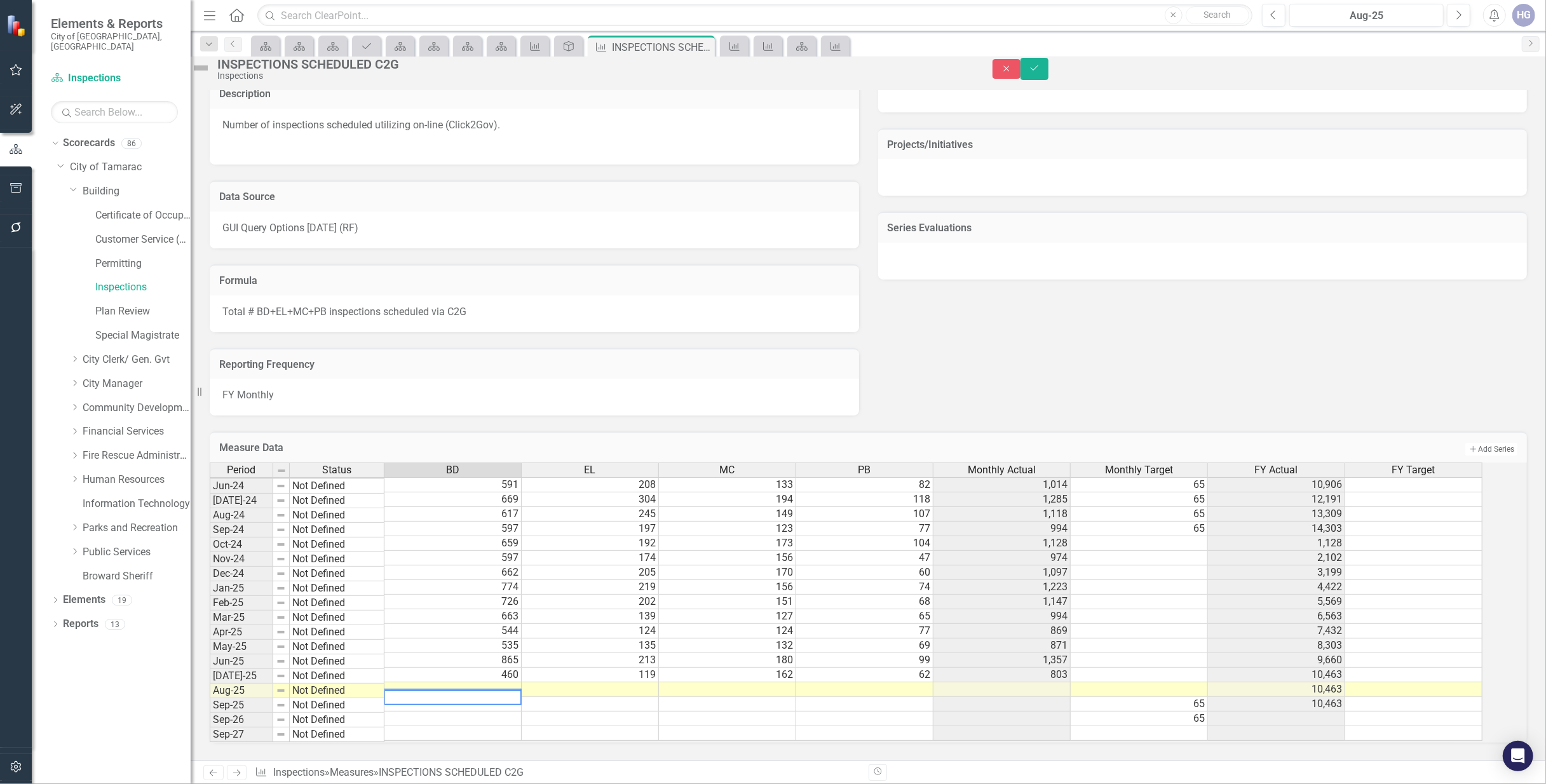
scroll to position [471, 0]
click at [522, 690] on textarea at bounding box center [453, 698] width 138 height 15
type textarea "916"
click at [632, 687] on td at bounding box center [590, 691] width 137 height 14
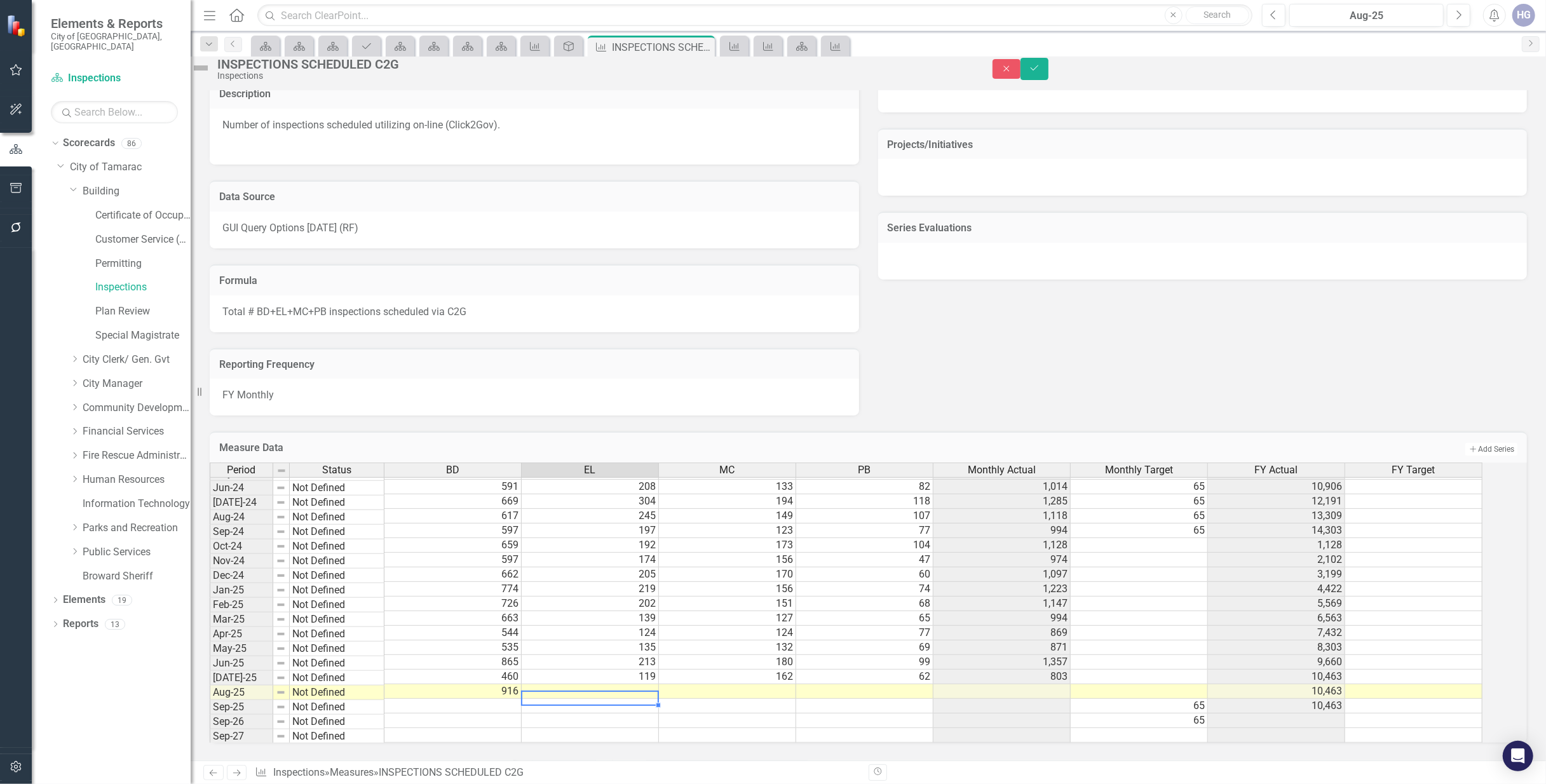
click at [632, 687] on td at bounding box center [590, 691] width 137 height 14
click at [632, 690] on textarea "916" at bounding box center [589, 698] width 138 height 15
type textarea "206"
click at [754, 690] on td at bounding box center [728, 691] width 137 height 14
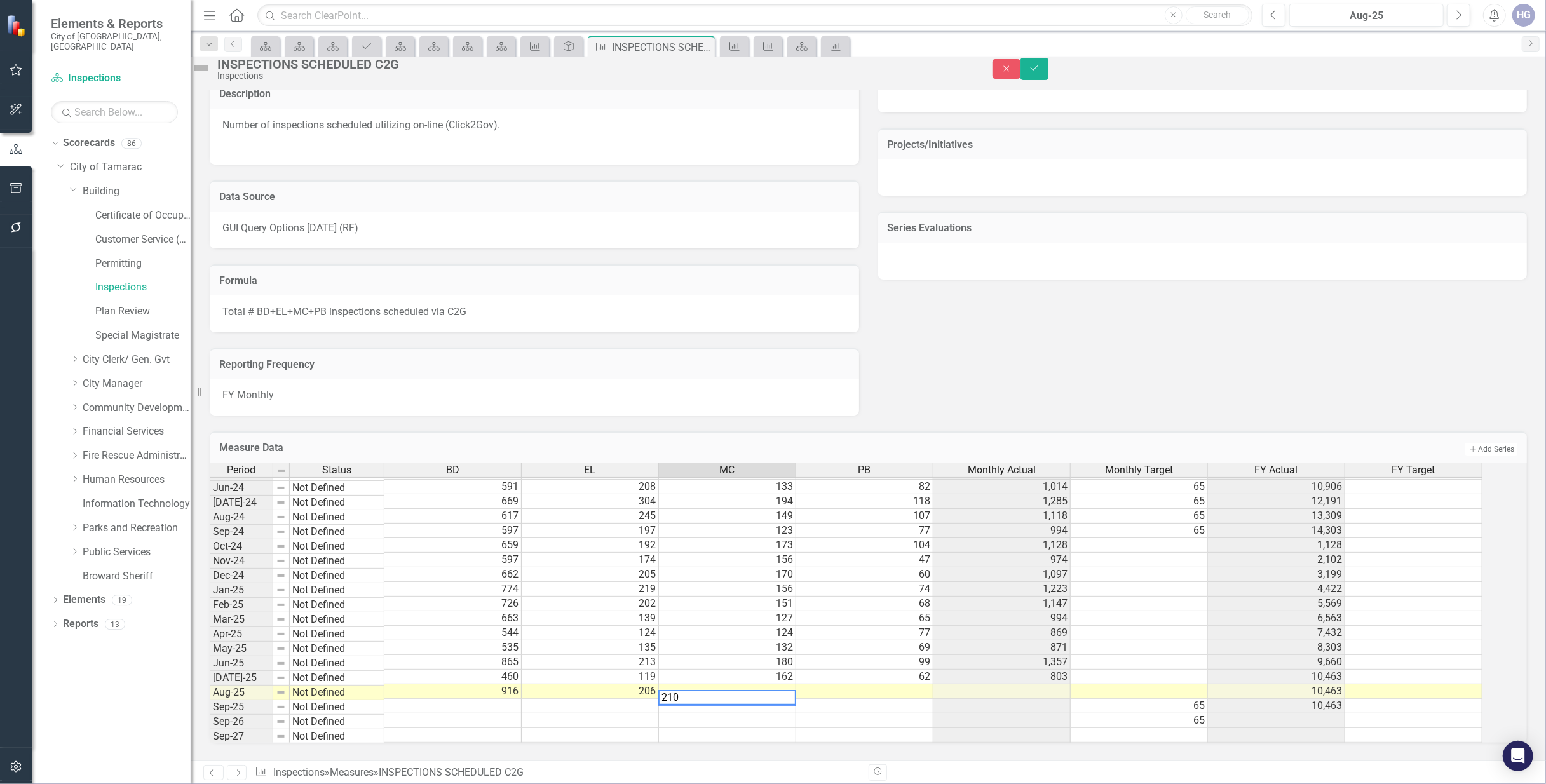
type textarea "210"
click at [880, 689] on td at bounding box center [865, 691] width 137 height 14
drag, startPoint x: 811, startPoint y: 685, endPoint x: 790, endPoint y: 681, distance: 21.4
click at [793, 679] on div "Period Status BD EL MC PB Monthly Actual Monthly Target FY Actual FY Target May…" at bounding box center [851, 602] width 1282 height 280
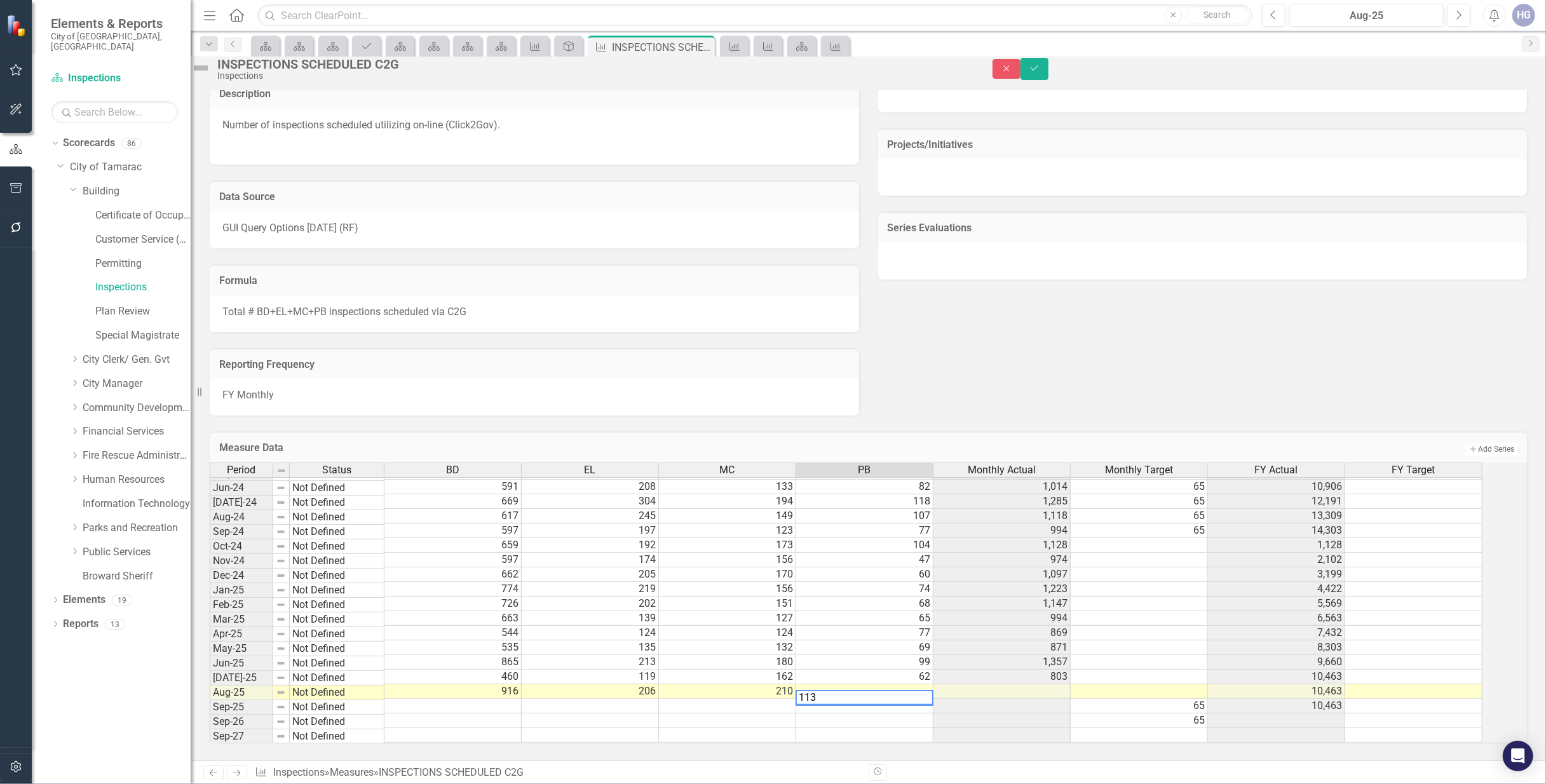
type textarea "113"
click at [1163, 356] on div "Objectives Ensure safe, vibrant, high-quality built environment through profess…" at bounding box center [868, 93] width 1337 height 644
click at [1048, 80] on button "Save" at bounding box center [1034, 69] width 28 height 22
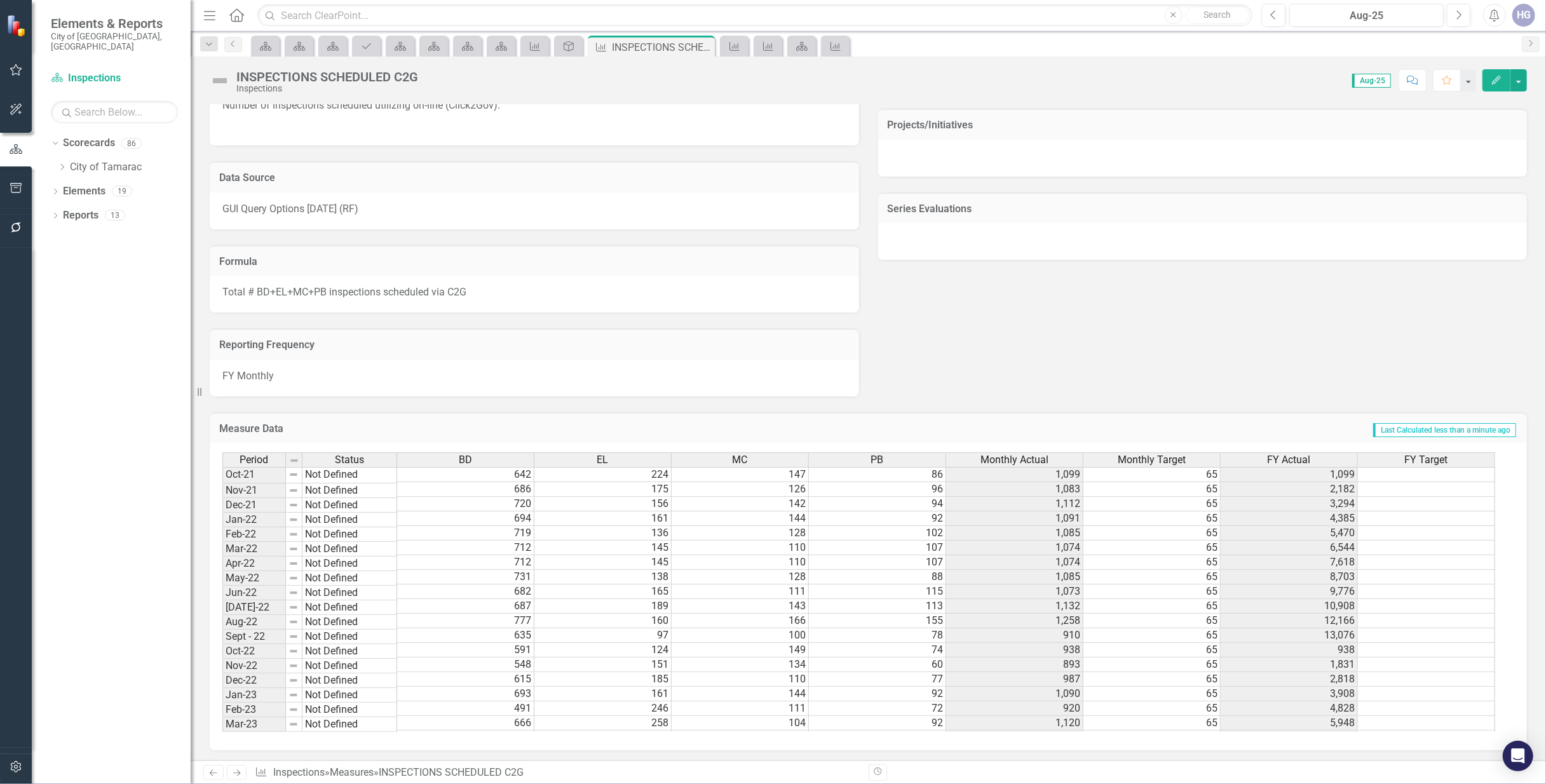
scroll to position [0, 0]
